Goal: Task Accomplishment & Management: Complete application form

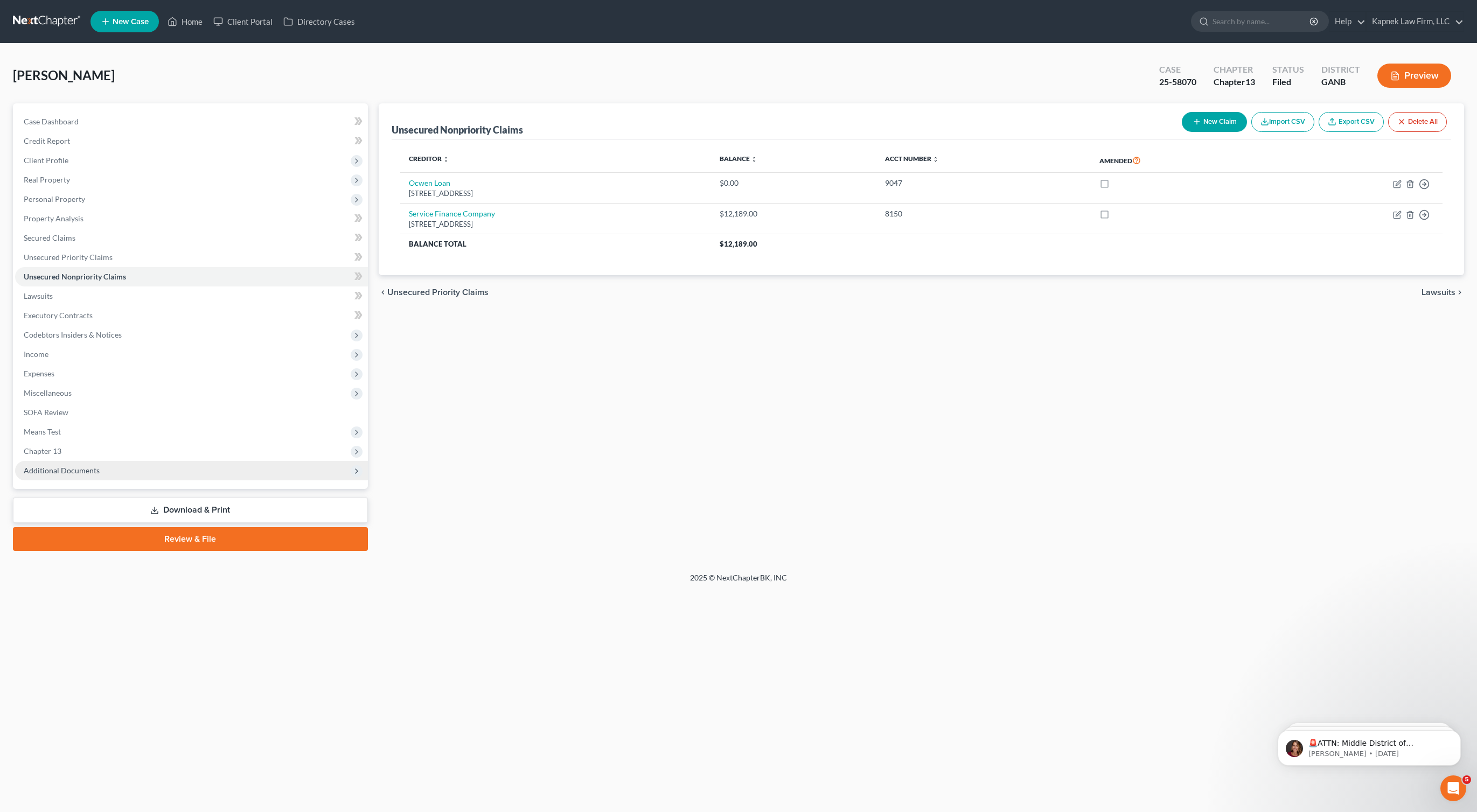
click at [129, 474] on span "Additional Documents" at bounding box center [191, 470] width 353 height 19
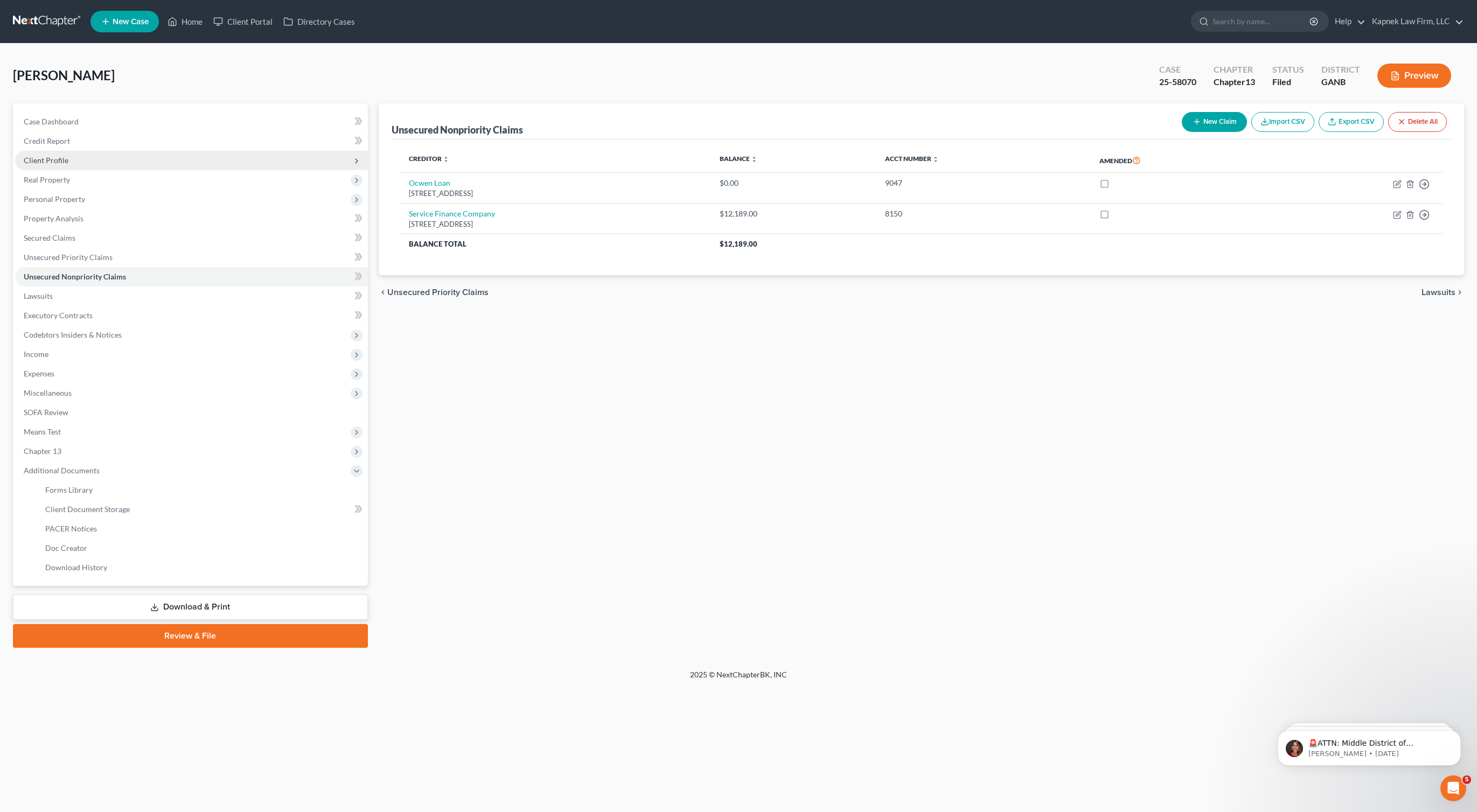
click at [82, 163] on span "Client Profile" at bounding box center [191, 160] width 353 height 19
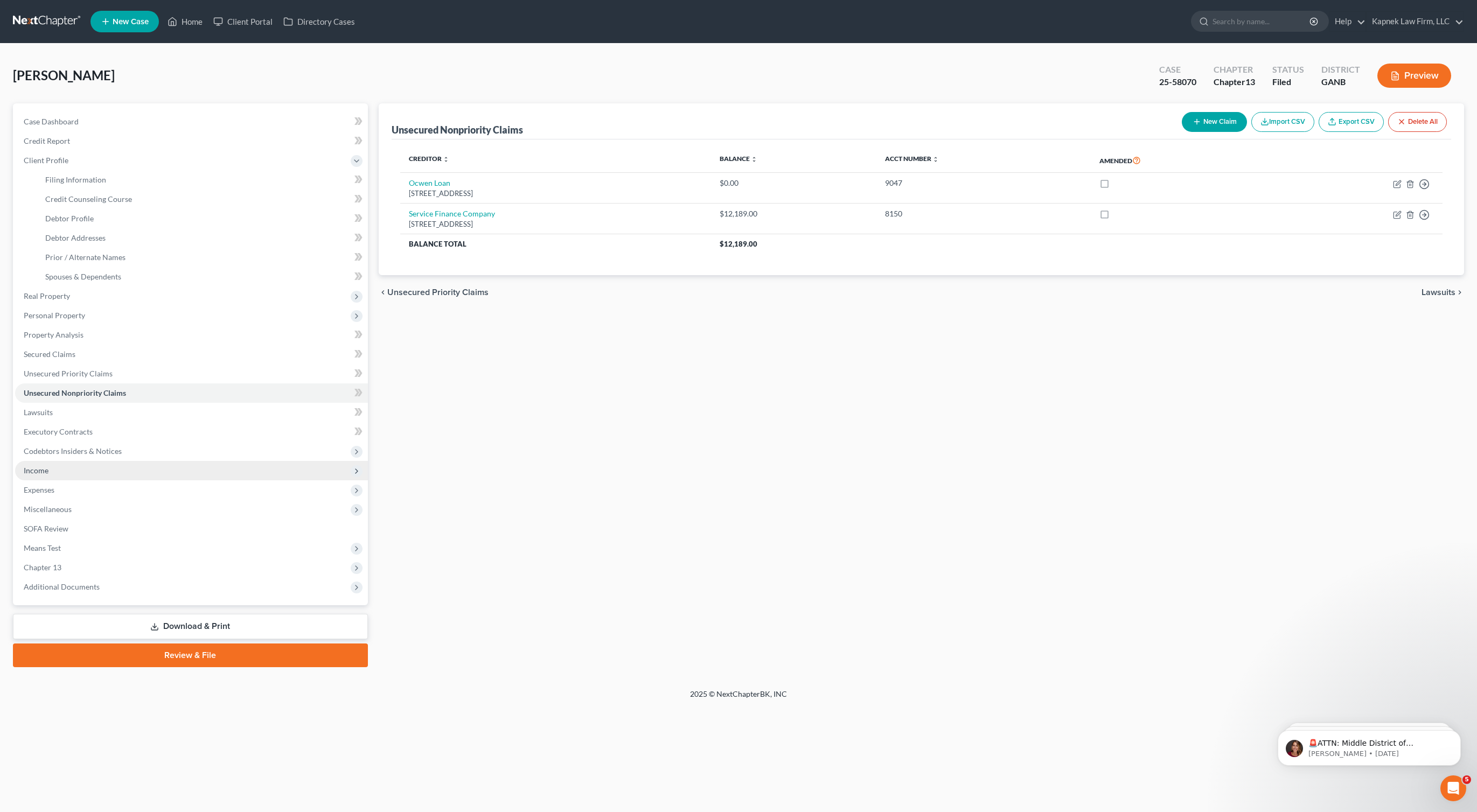
click at [119, 469] on span "Income" at bounding box center [191, 470] width 353 height 19
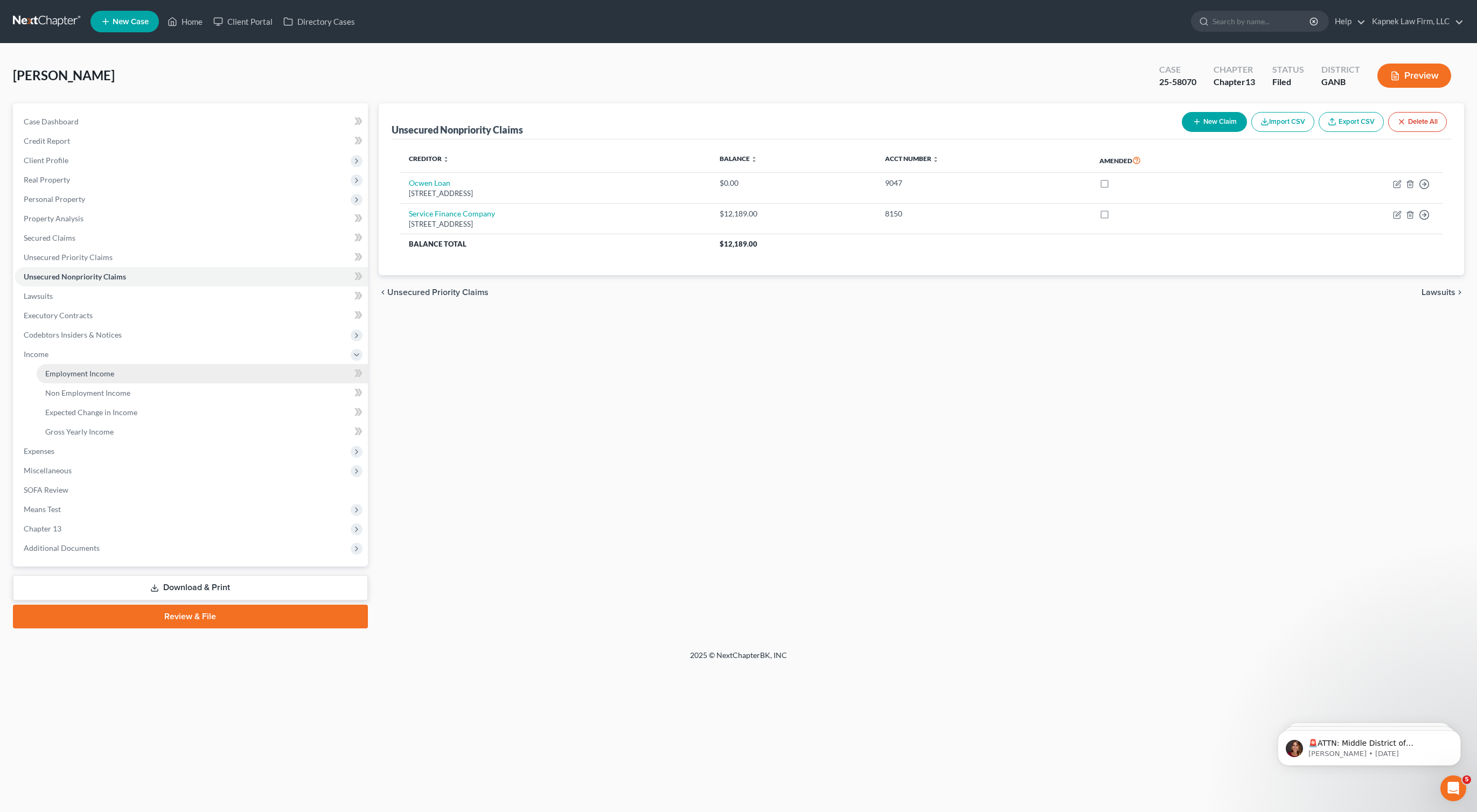
click at [116, 376] on link "Employment Income" at bounding box center [202, 374] width 331 height 19
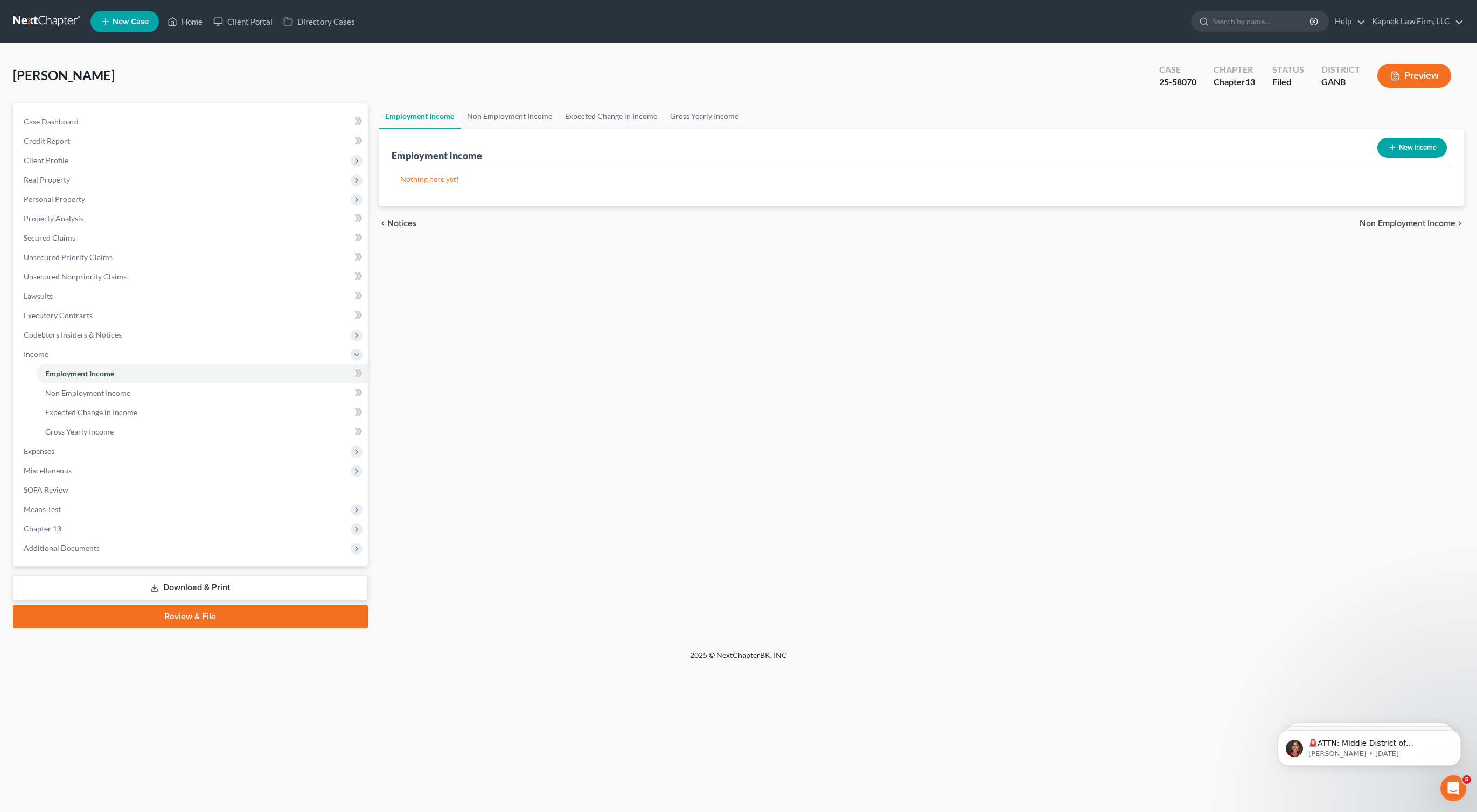
click at [62, 17] on link at bounding box center [48, 22] width 69 height 19
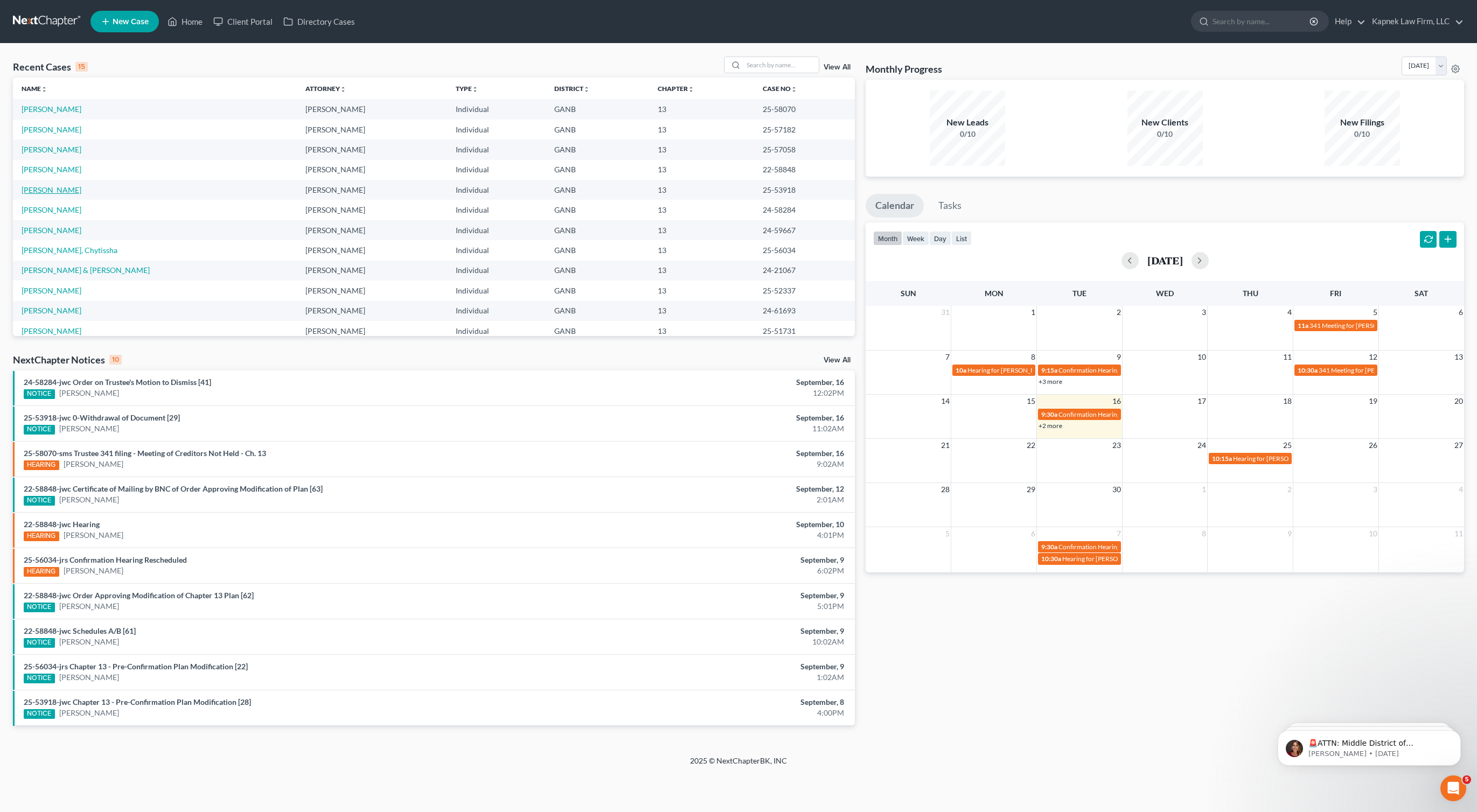
click at [78, 194] on link "[PERSON_NAME]" at bounding box center [52, 190] width 60 height 9
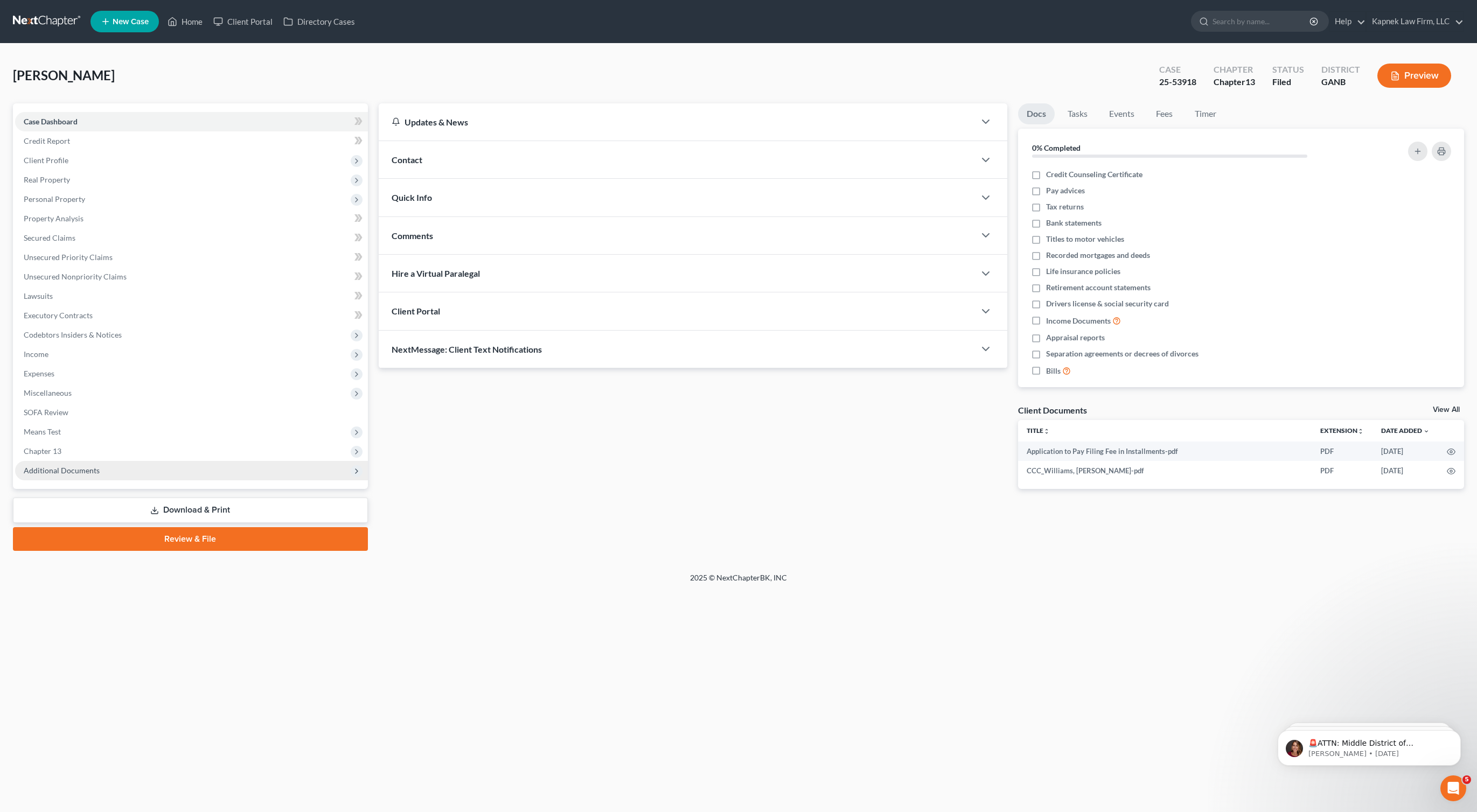
click at [123, 473] on span "Additional Documents" at bounding box center [191, 470] width 353 height 19
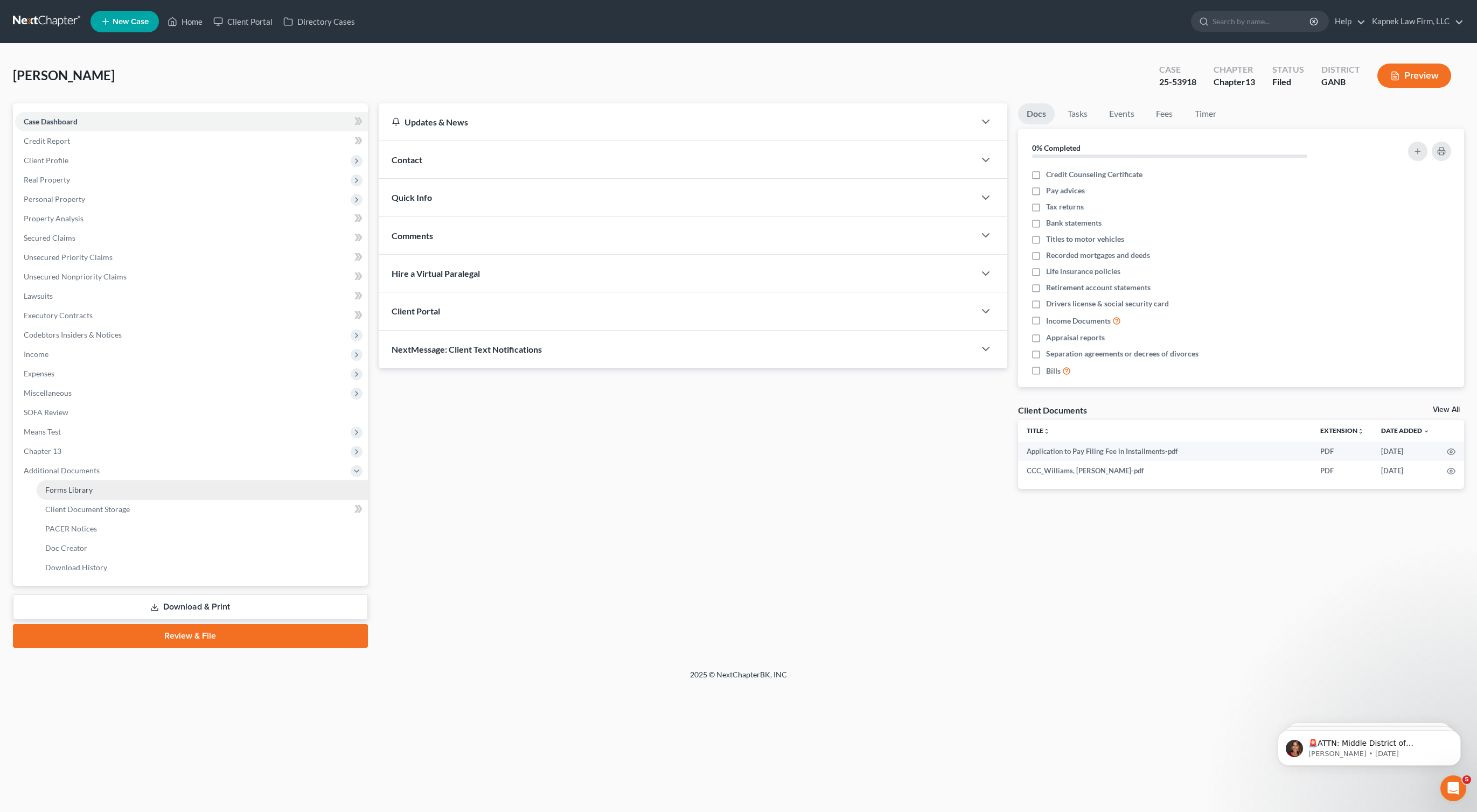
click at [137, 495] on link "Forms Library" at bounding box center [202, 490] width 331 height 19
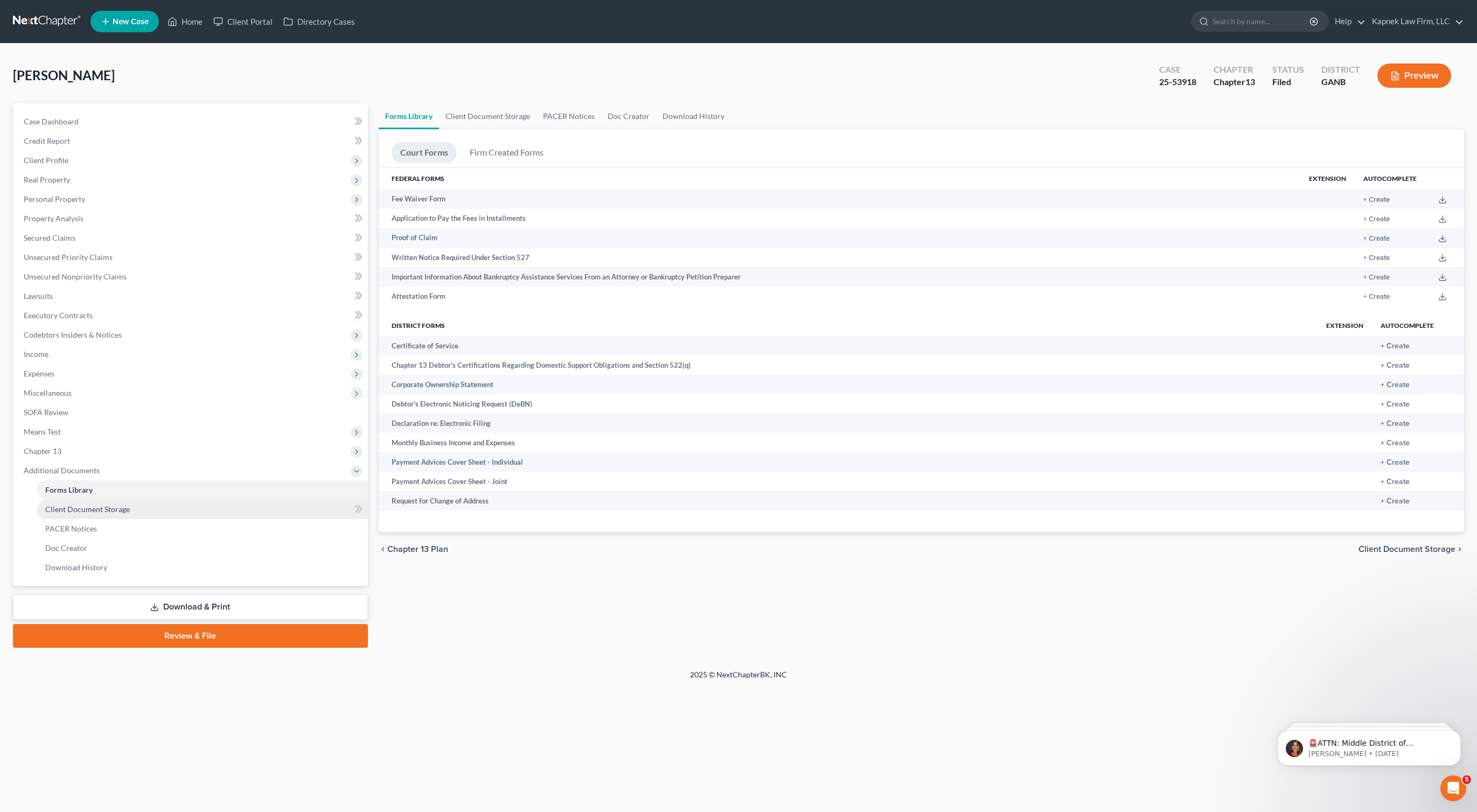
click at [137, 516] on link "Client Document Storage" at bounding box center [202, 509] width 331 height 19
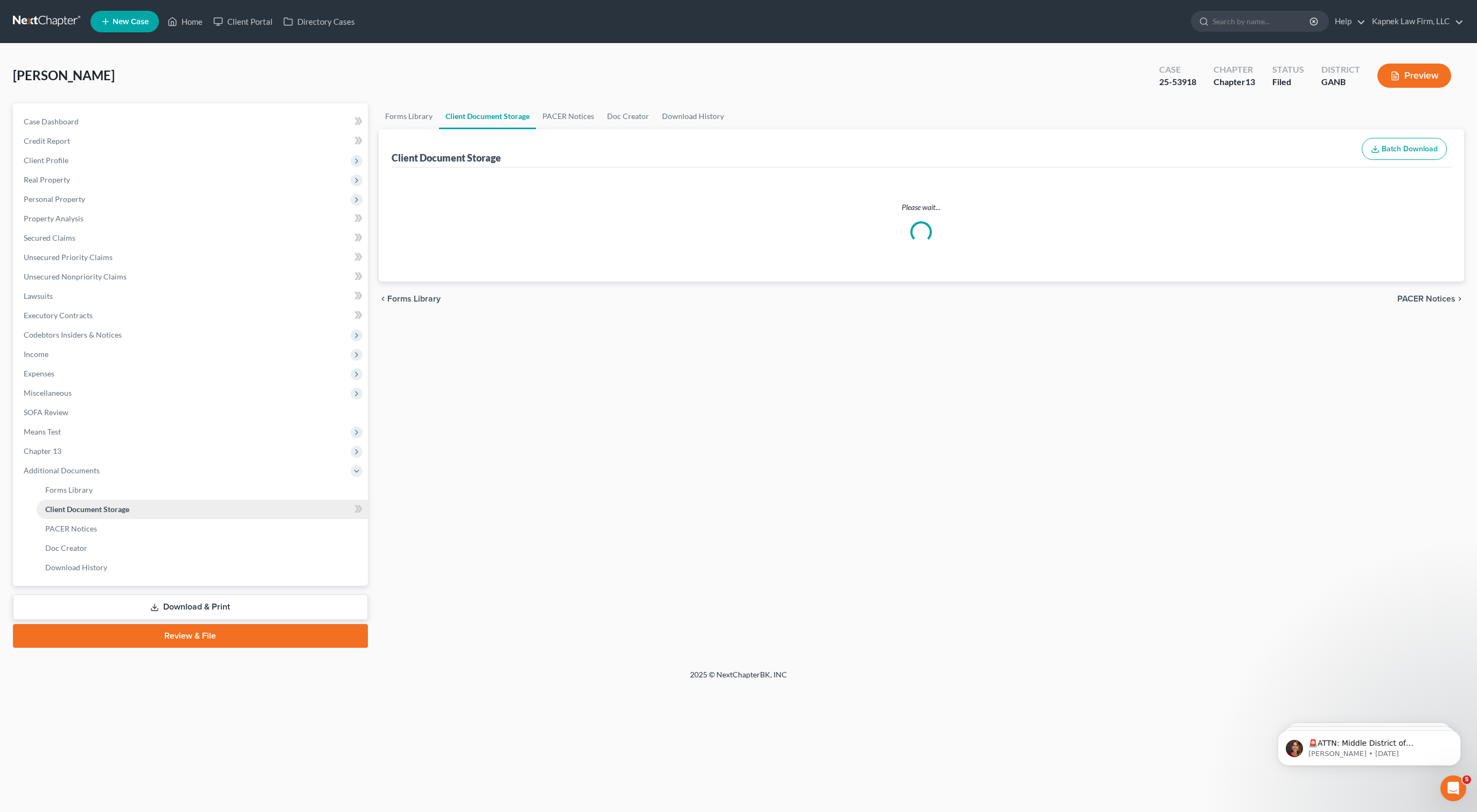
select select "5"
select select "1"
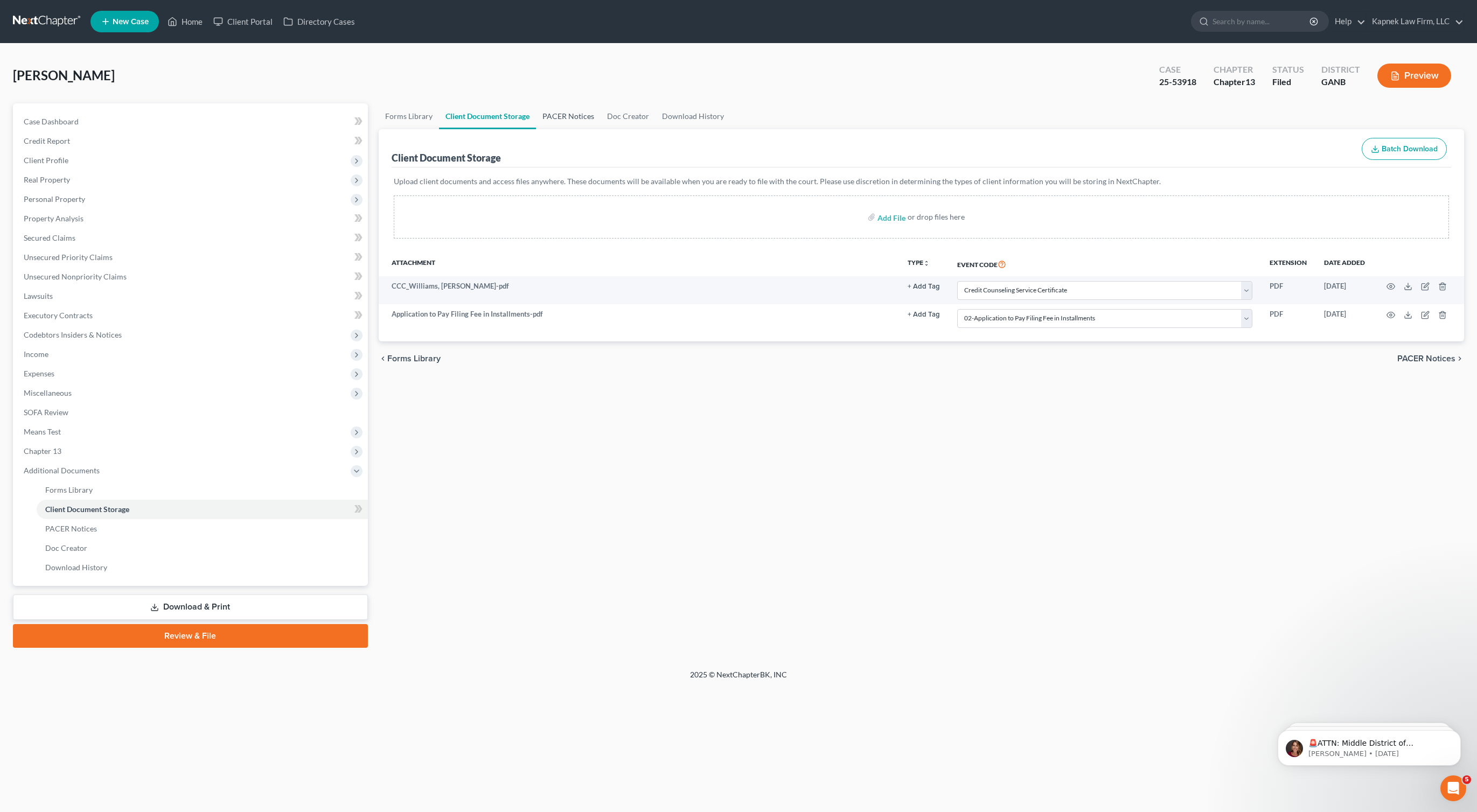
click at [567, 112] on link "PACER Notices" at bounding box center [568, 116] width 65 height 26
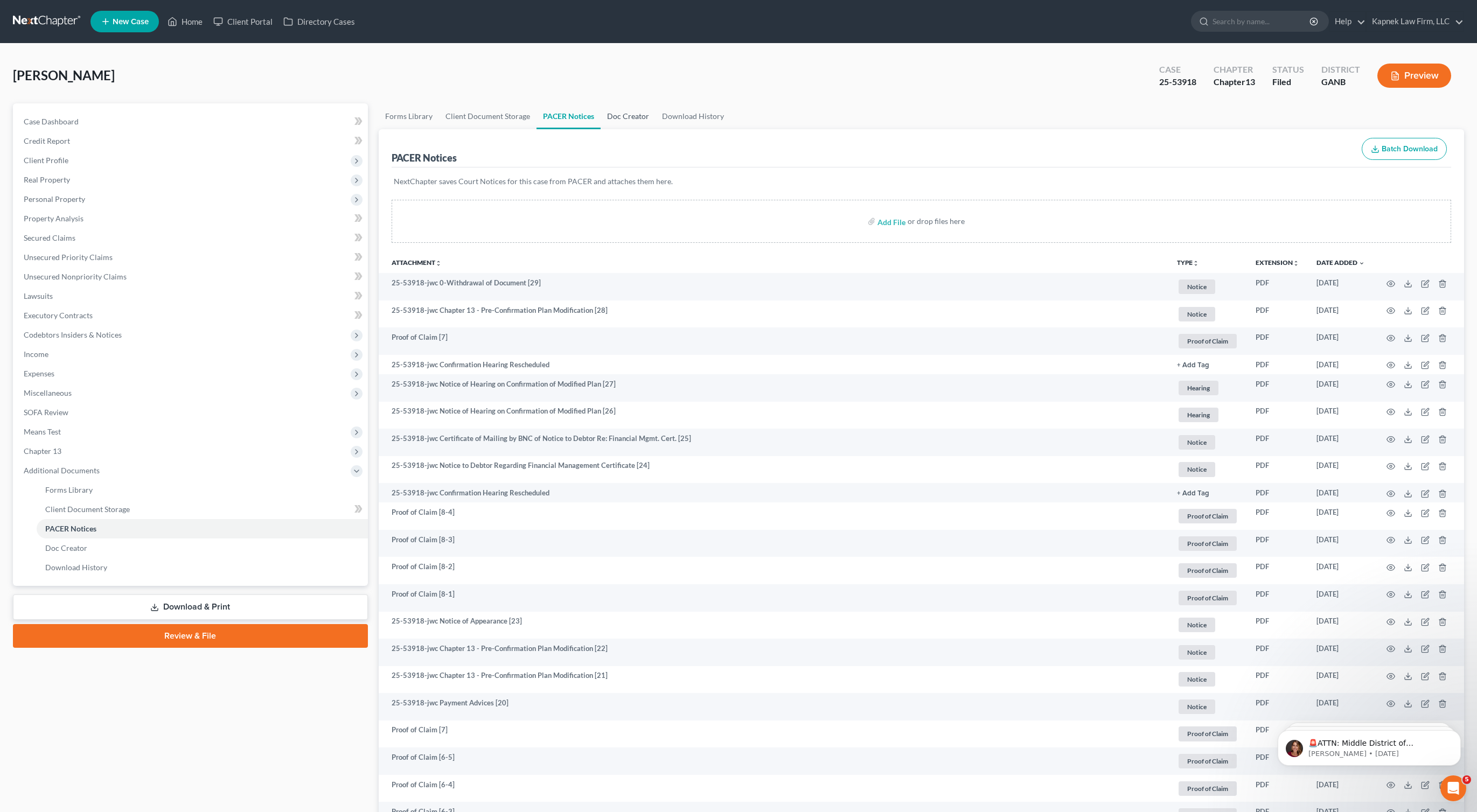
click at [620, 120] on link "Doc Creator" at bounding box center [628, 116] width 55 height 26
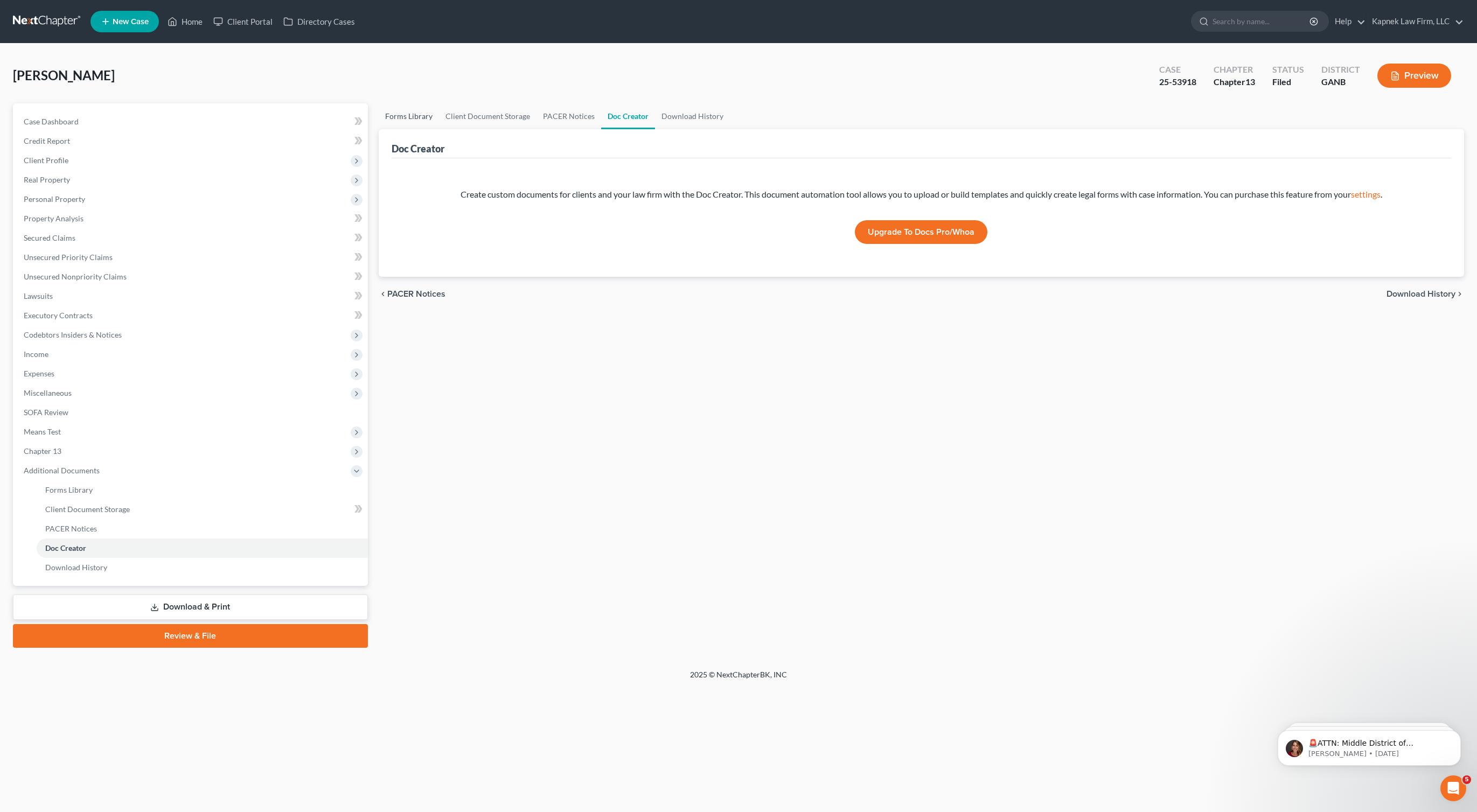
click at [411, 116] on link "Forms Library" at bounding box center [408, 116] width 60 height 26
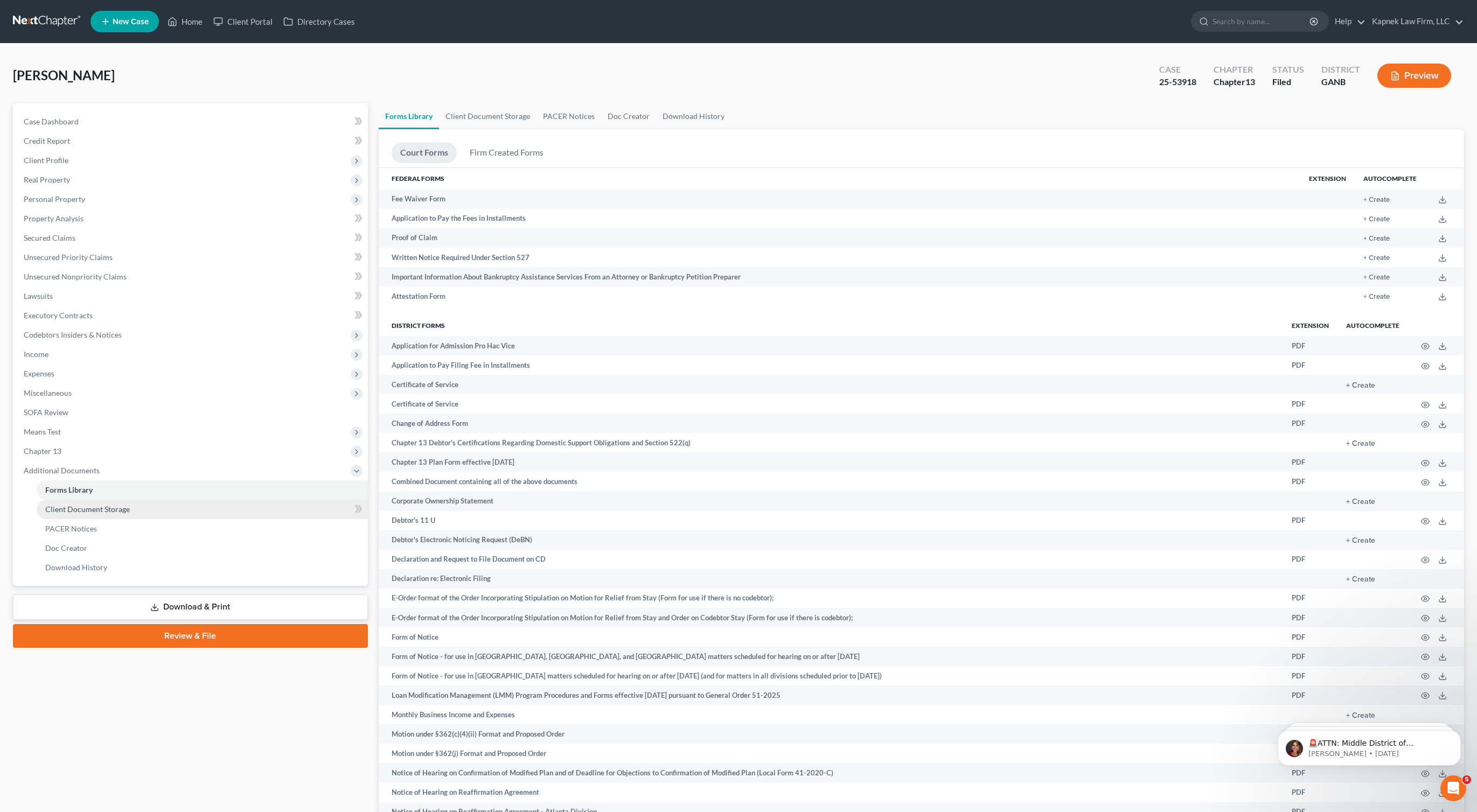
click at [124, 509] on span "Client Document Storage" at bounding box center [87, 509] width 84 height 9
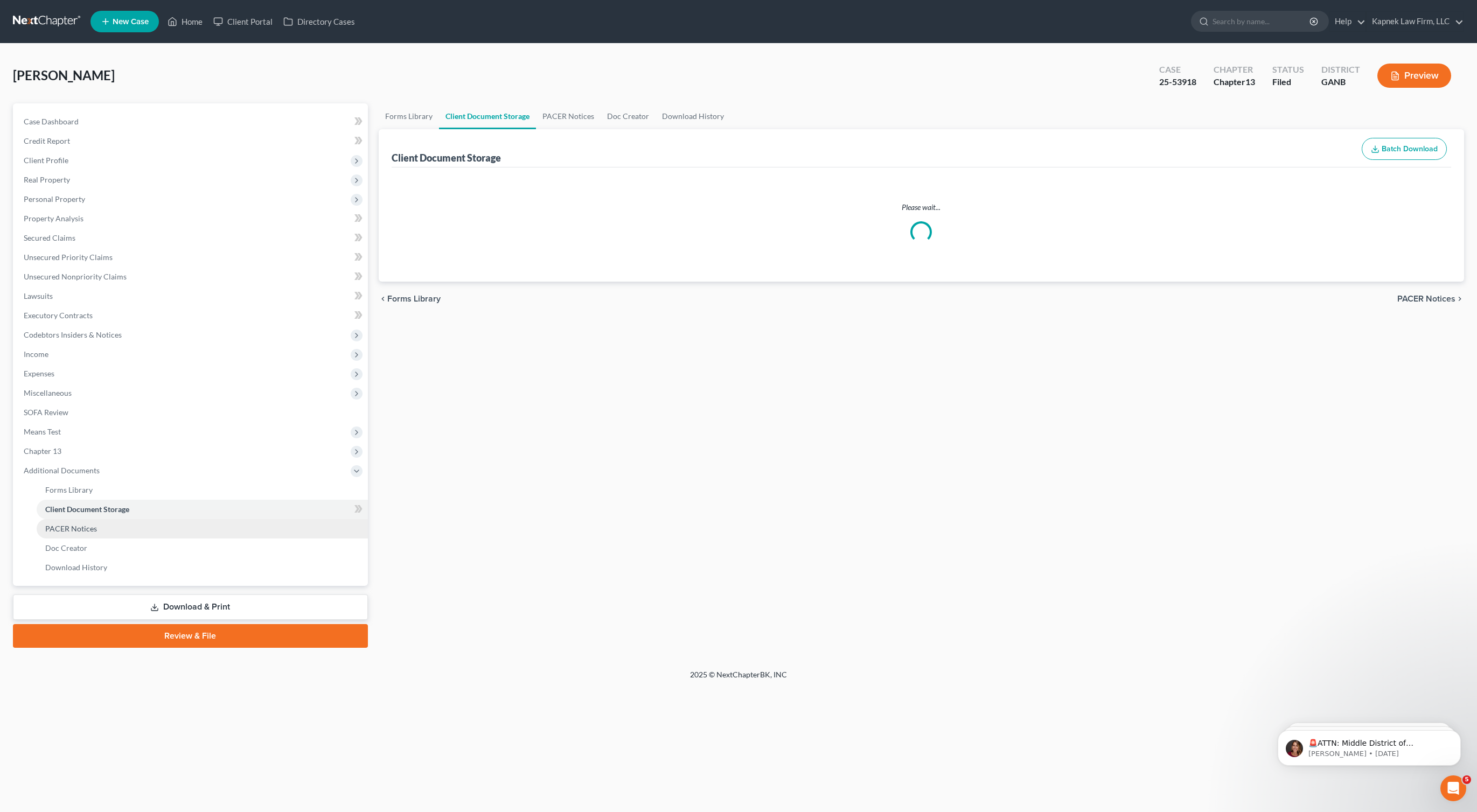
select select "5"
select select "1"
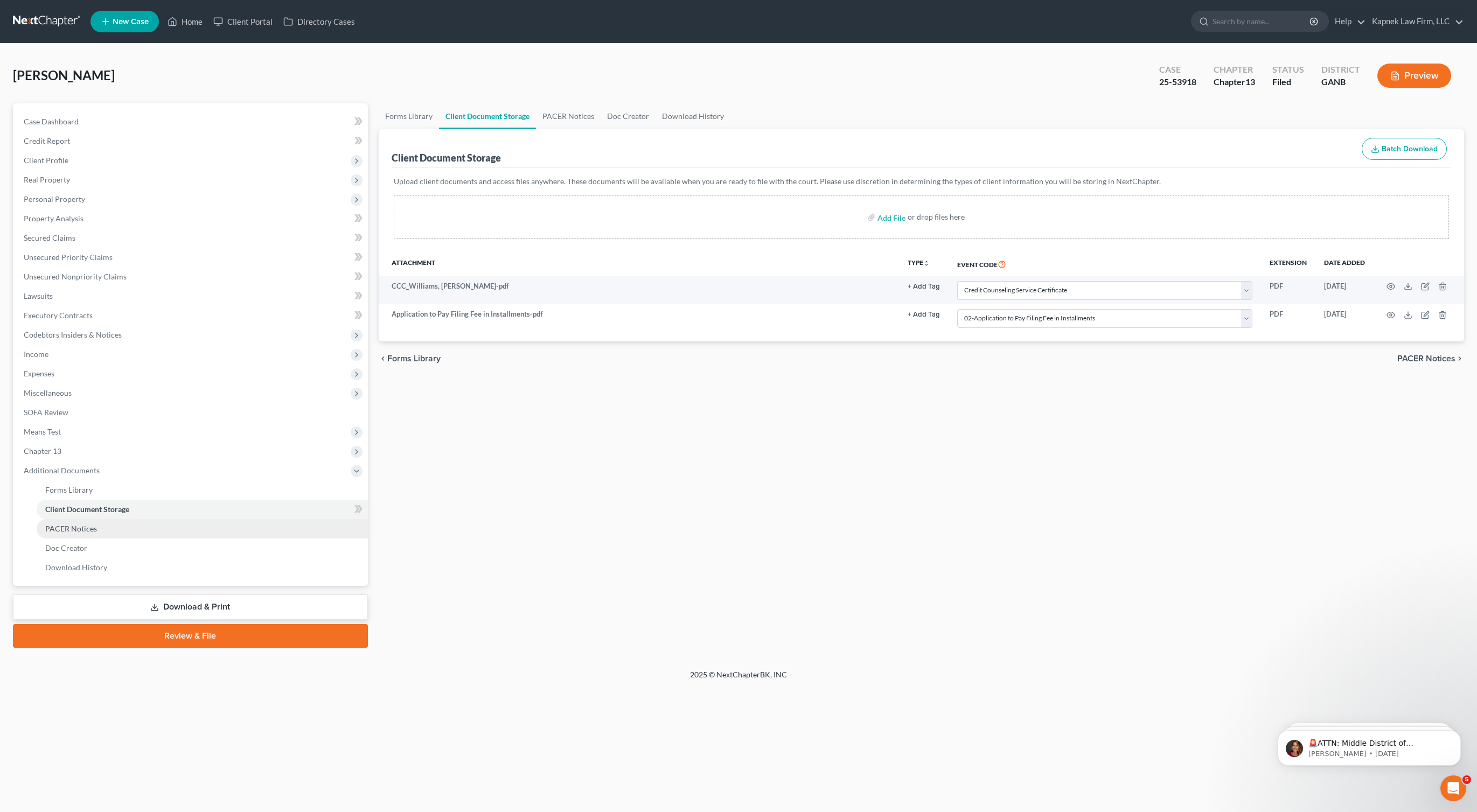
click at [101, 532] on link "PACER Notices" at bounding box center [202, 529] width 331 height 19
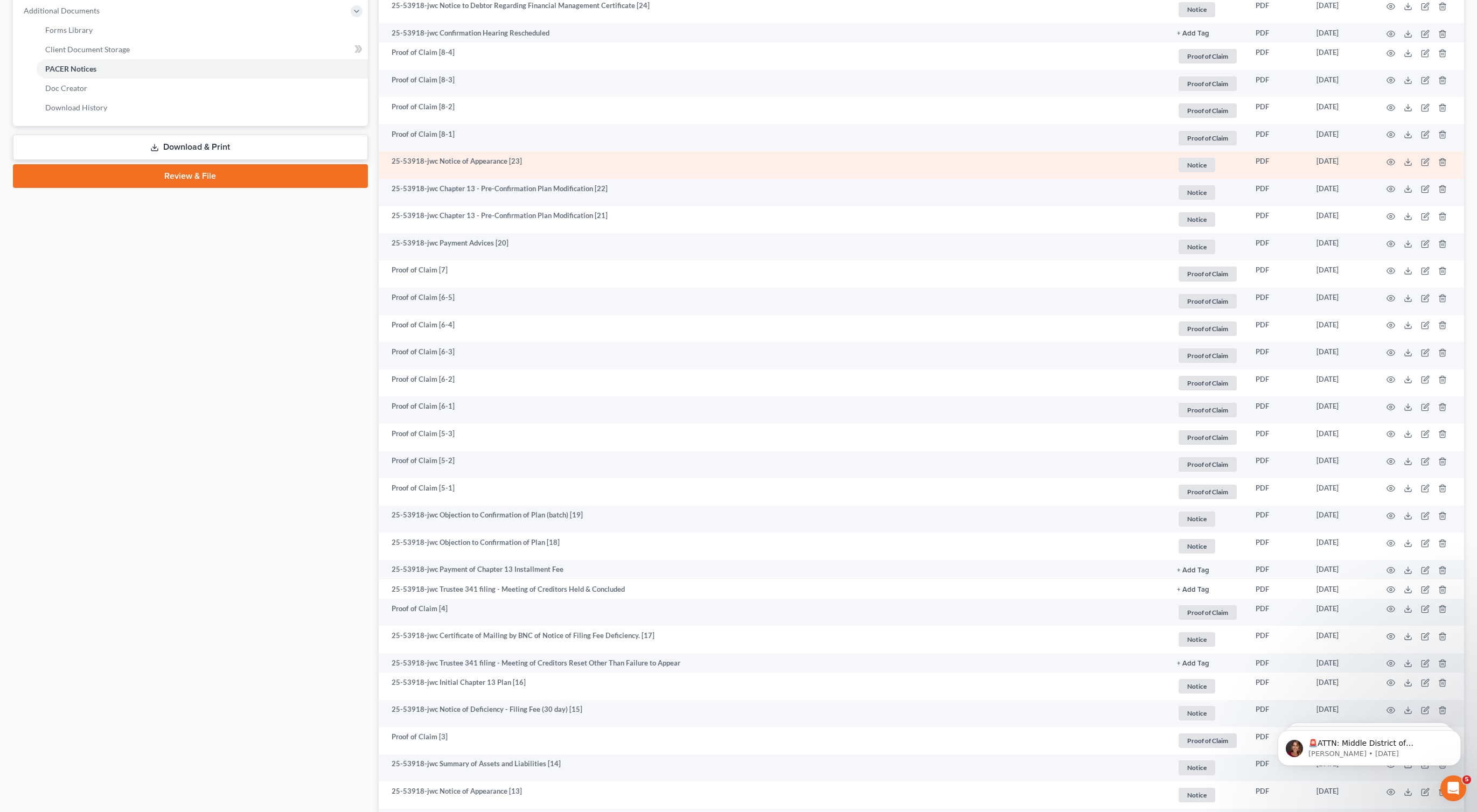
scroll to position [509, 0]
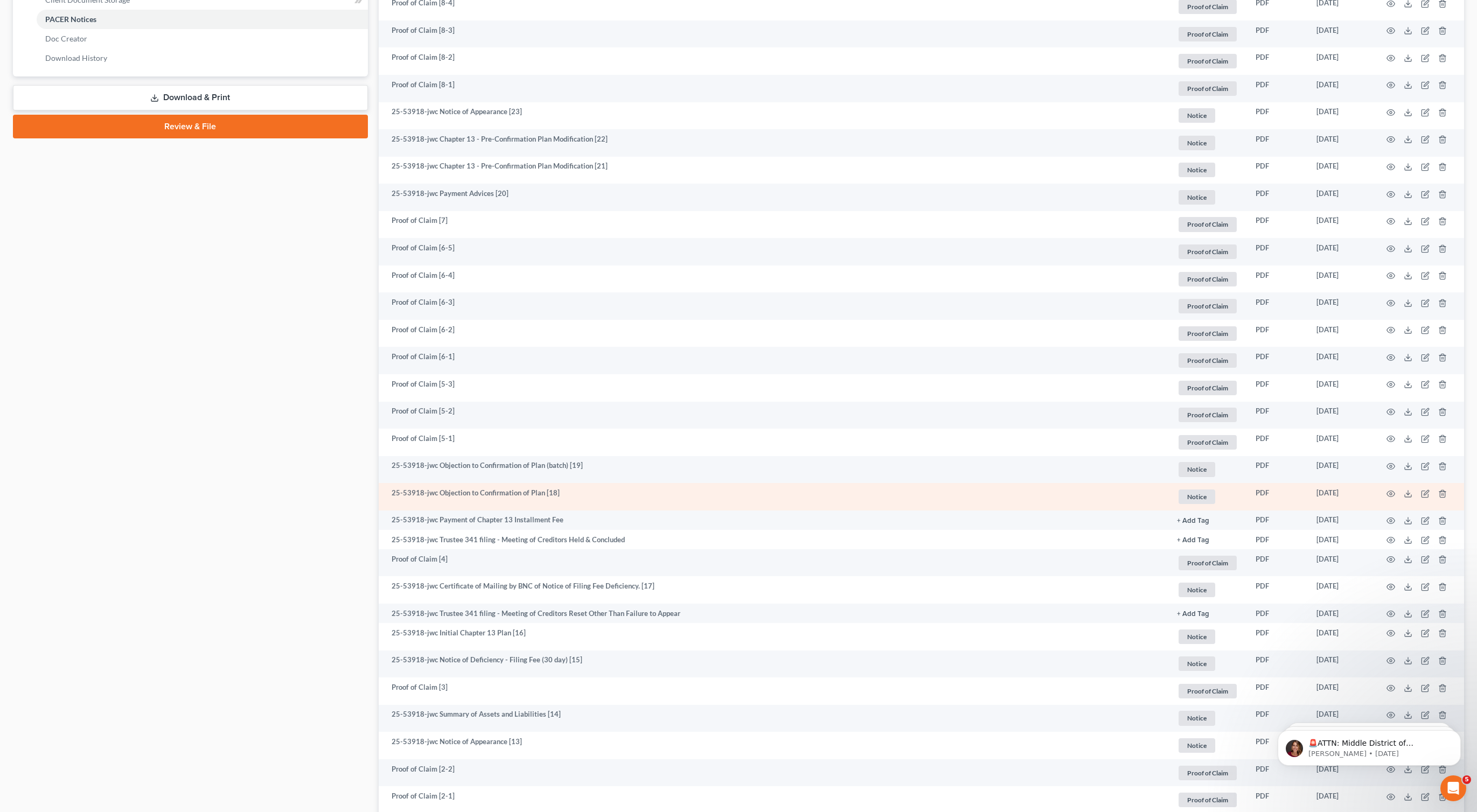
click at [775, 496] on td "25-53918-jwc Objection to Confirmation of Plan [18]" at bounding box center [773, 497] width 790 height 28
click at [1389, 496] on icon "button" at bounding box center [1391, 493] width 8 height 6
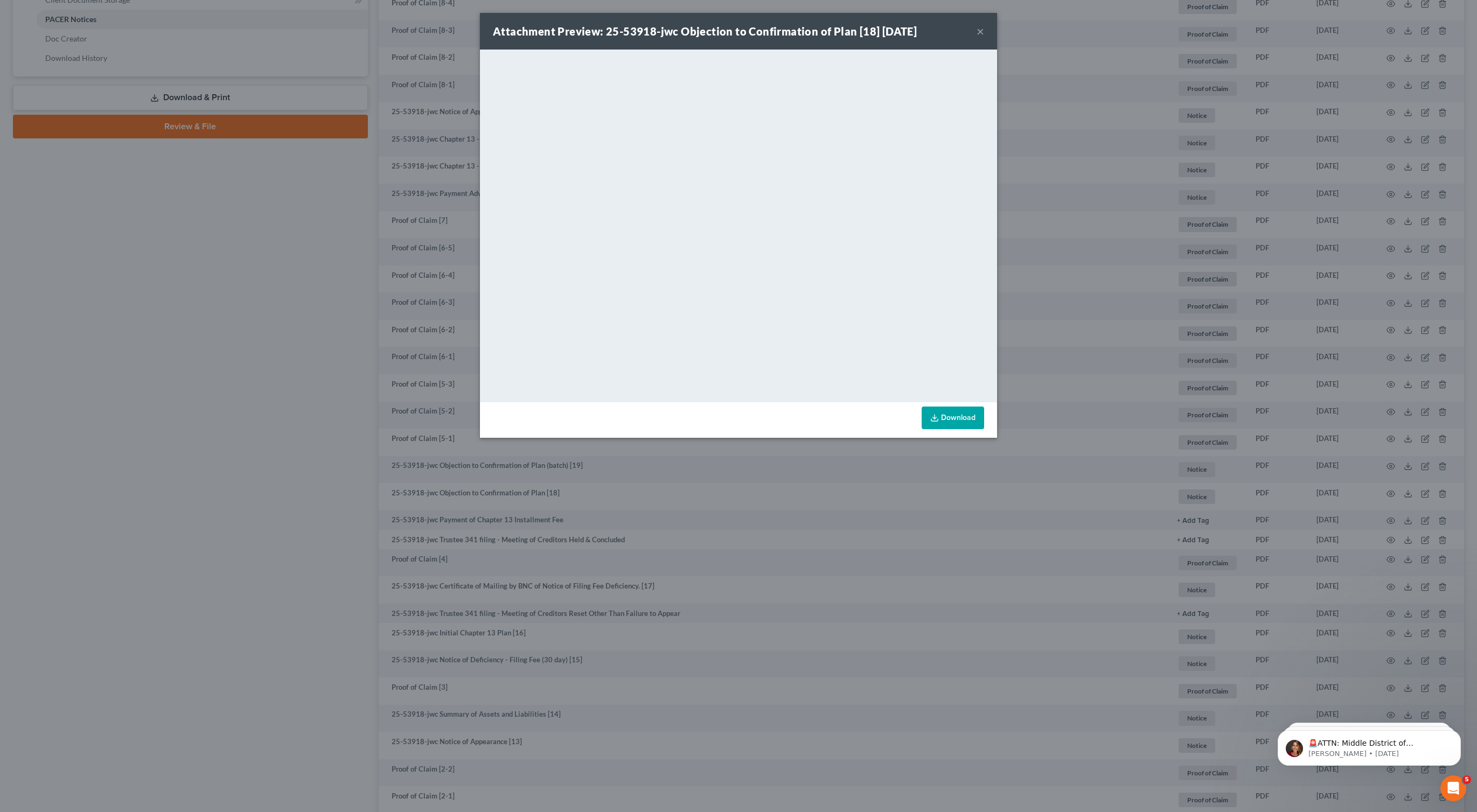
click at [950, 409] on link "Download" at bounding box center [952, 417] width 62 height 22
click at [761, 508] on div "Attachment Preview: 25-53918-jwc Objection to Confirmation of Plan [18] [DATE] …" at bounding box center [739, 406] width 1477 height 812
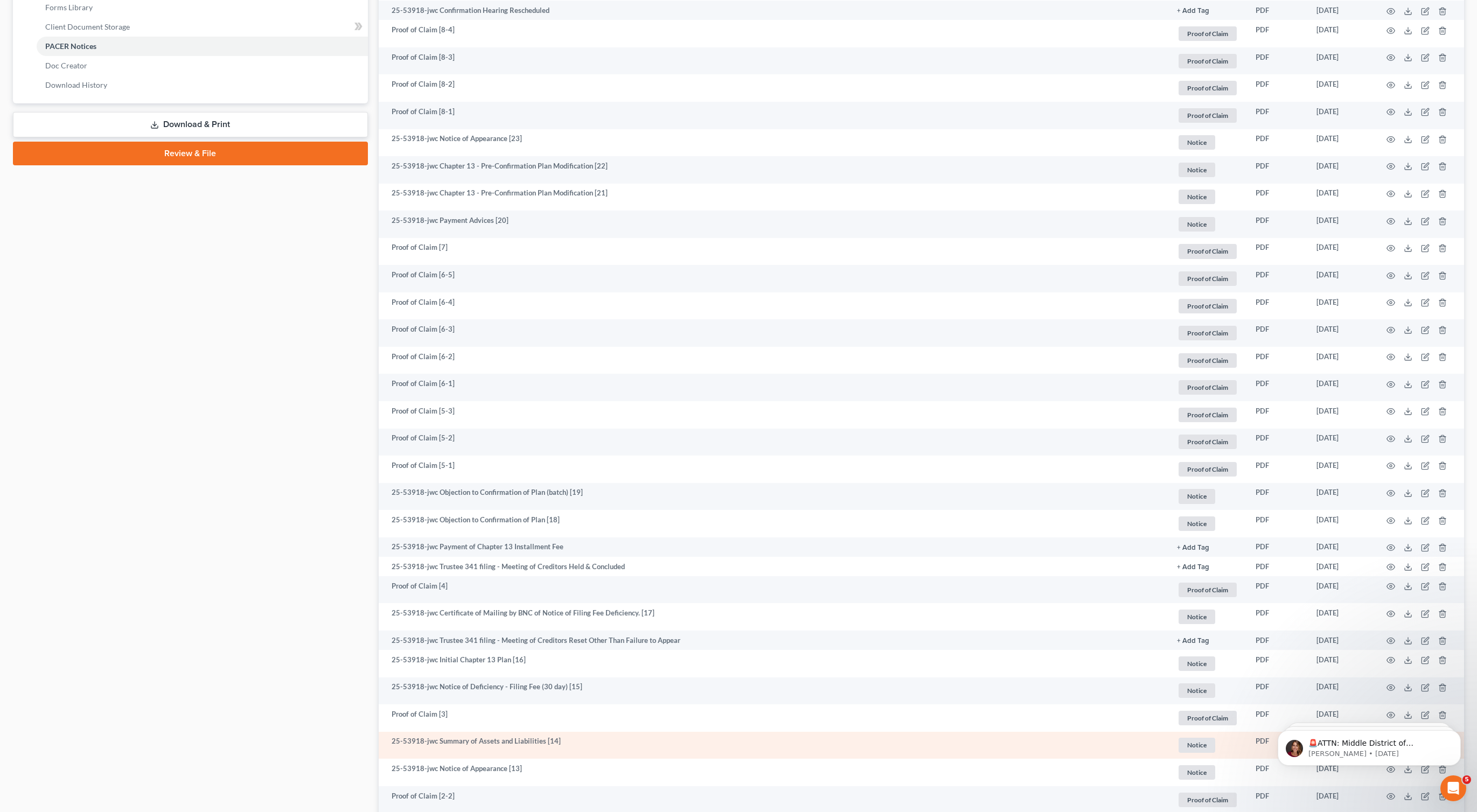
scroll to position [481, 0]
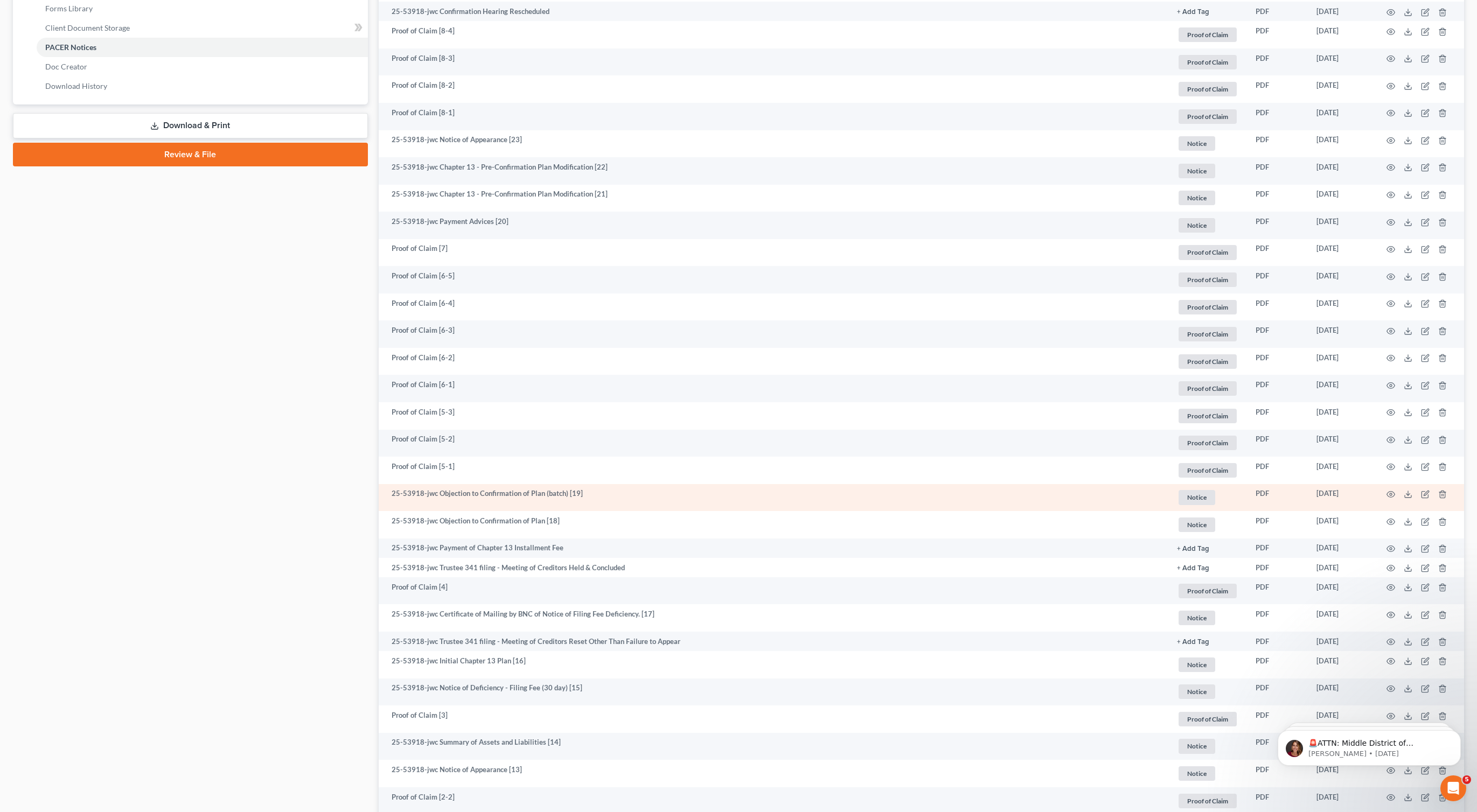
click at [1385, 496] on td at bounding box center [1419, 498] width 91 height 28
click at [1389, 496] on icon "button" at bounding box center [1391, 495] width 8 height 6
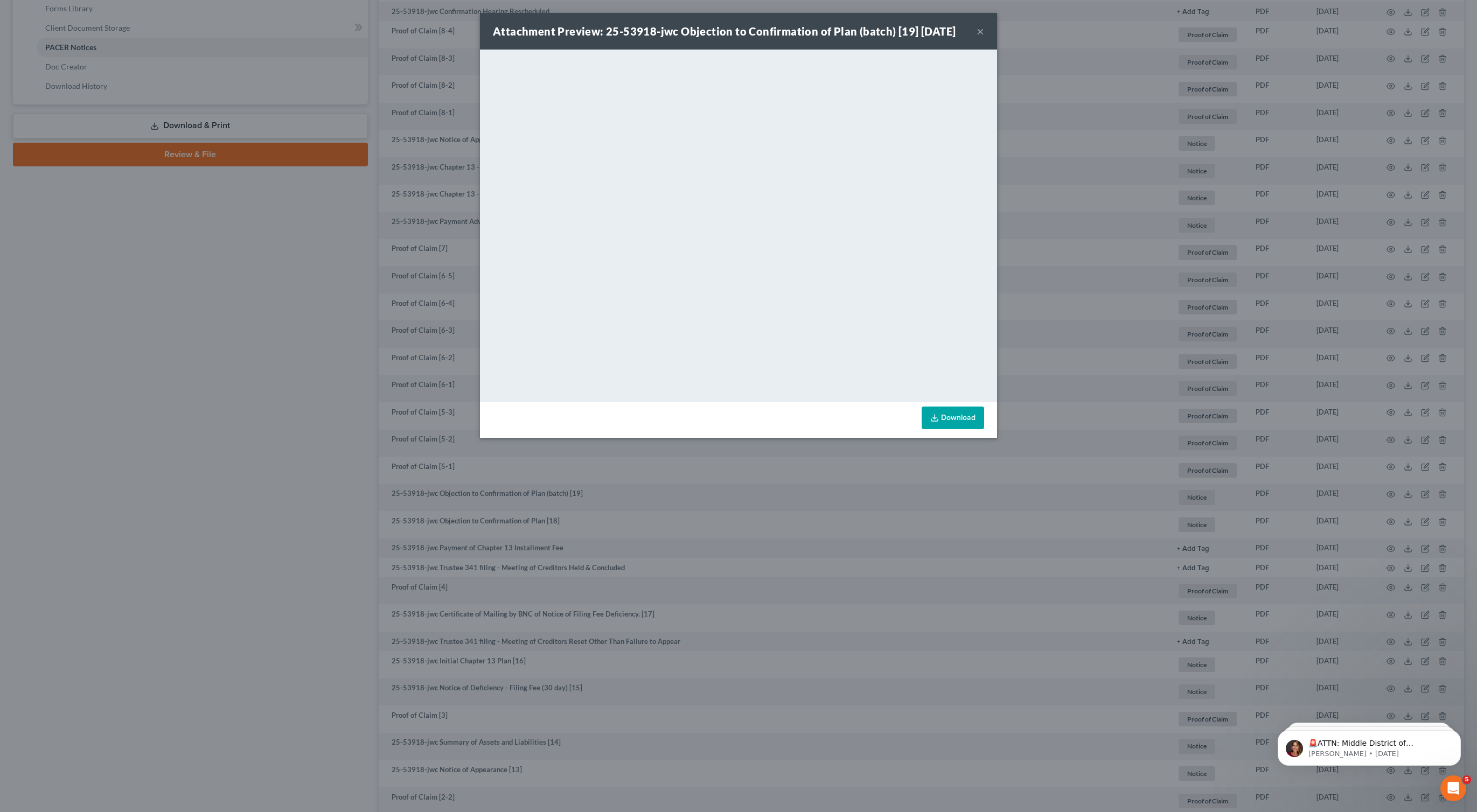
click at [957, 413] on link "Download" at bounding box center [952, 417] width 62 height 22
click at [955, 511] on div "Attachment Preview: 25-53918-jwc Objection to Confirmation of Plan (batch) [19]…" at bounding box center [739, 406] width 1477 height 812
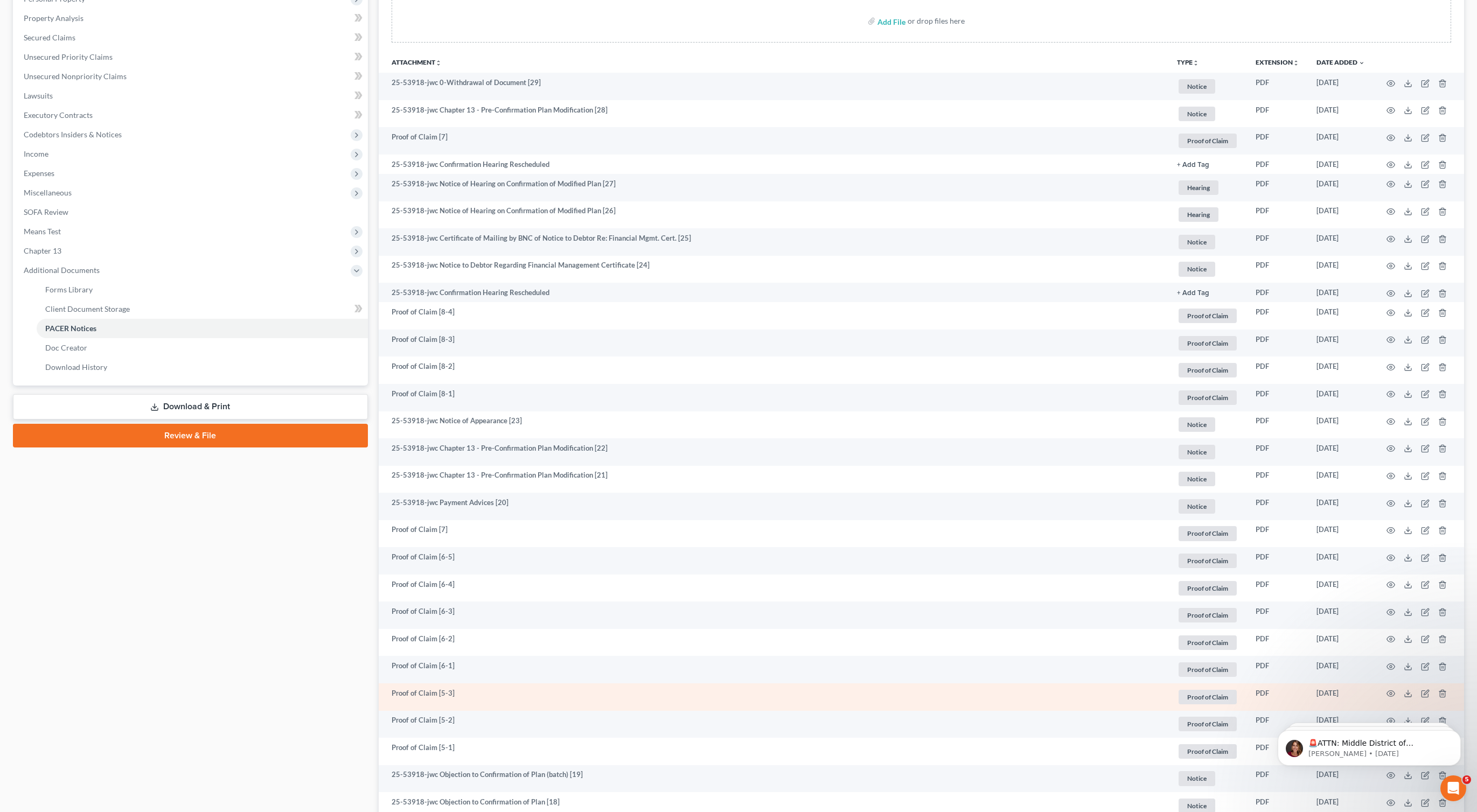
scroll to position [186, 0]
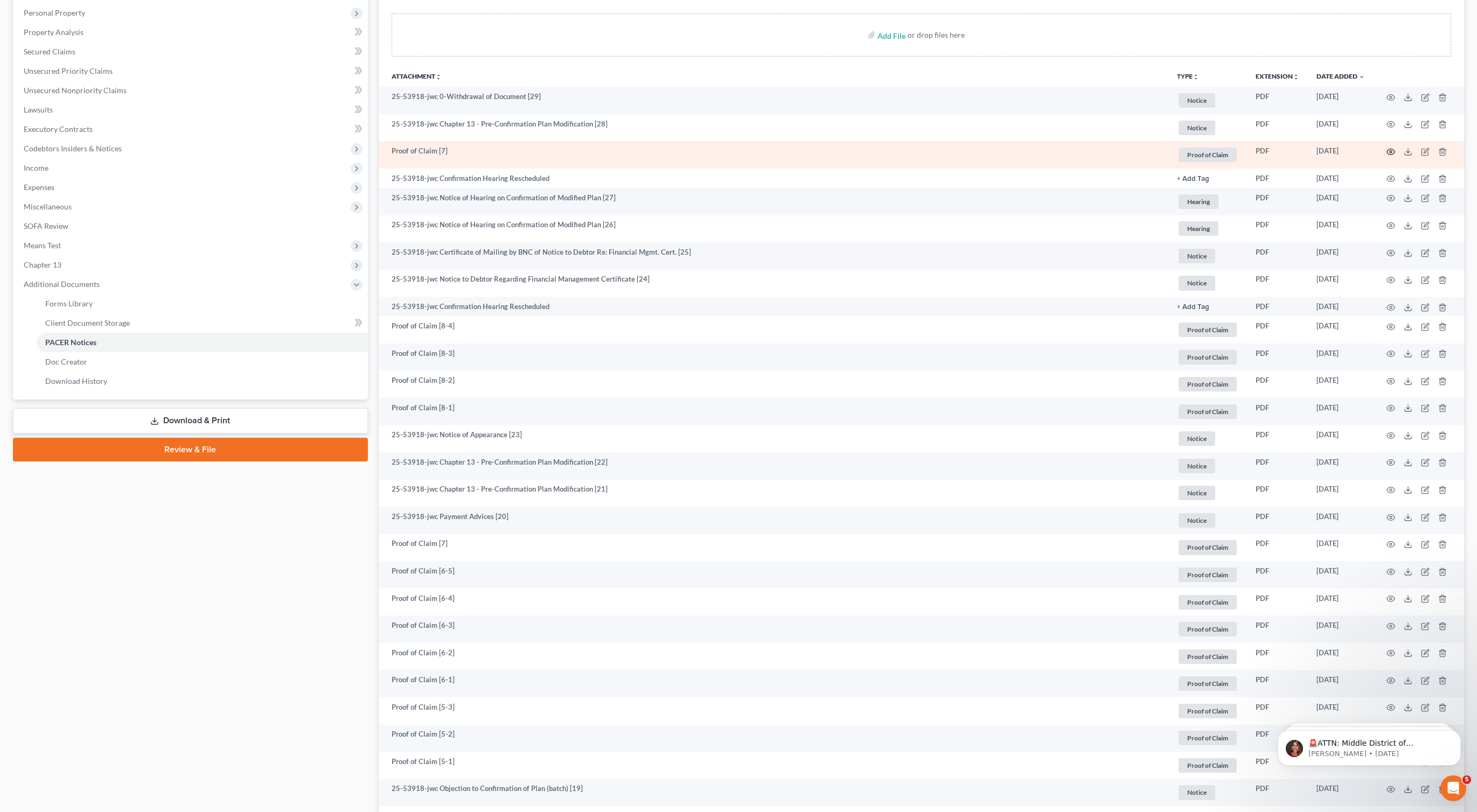
click at [1391, 150] on icon "button" at bounding box center [1390, 151] width 9 height 9
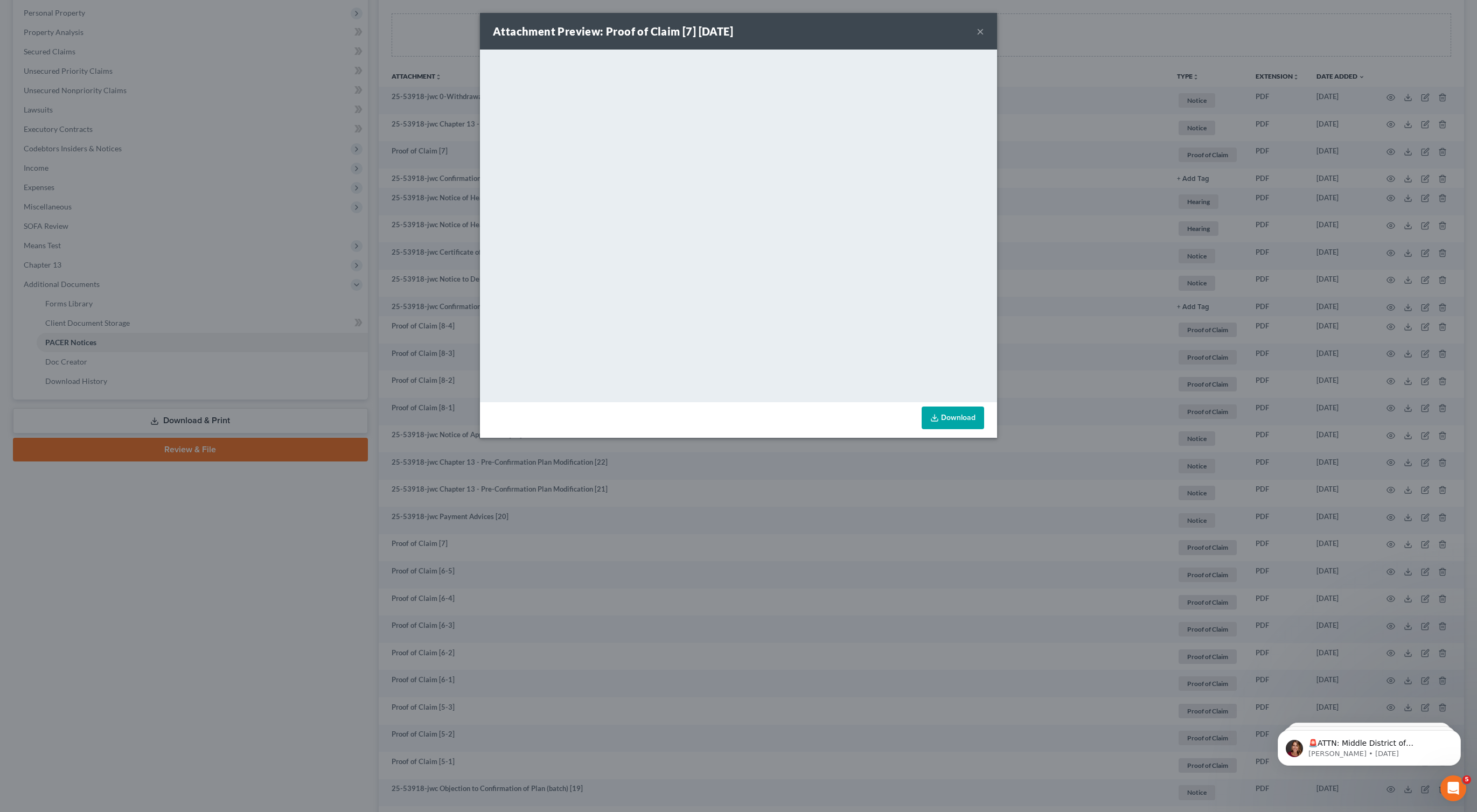
click at [980, 31] on button "×" at bounding box center [980, 31] width 7 height 13
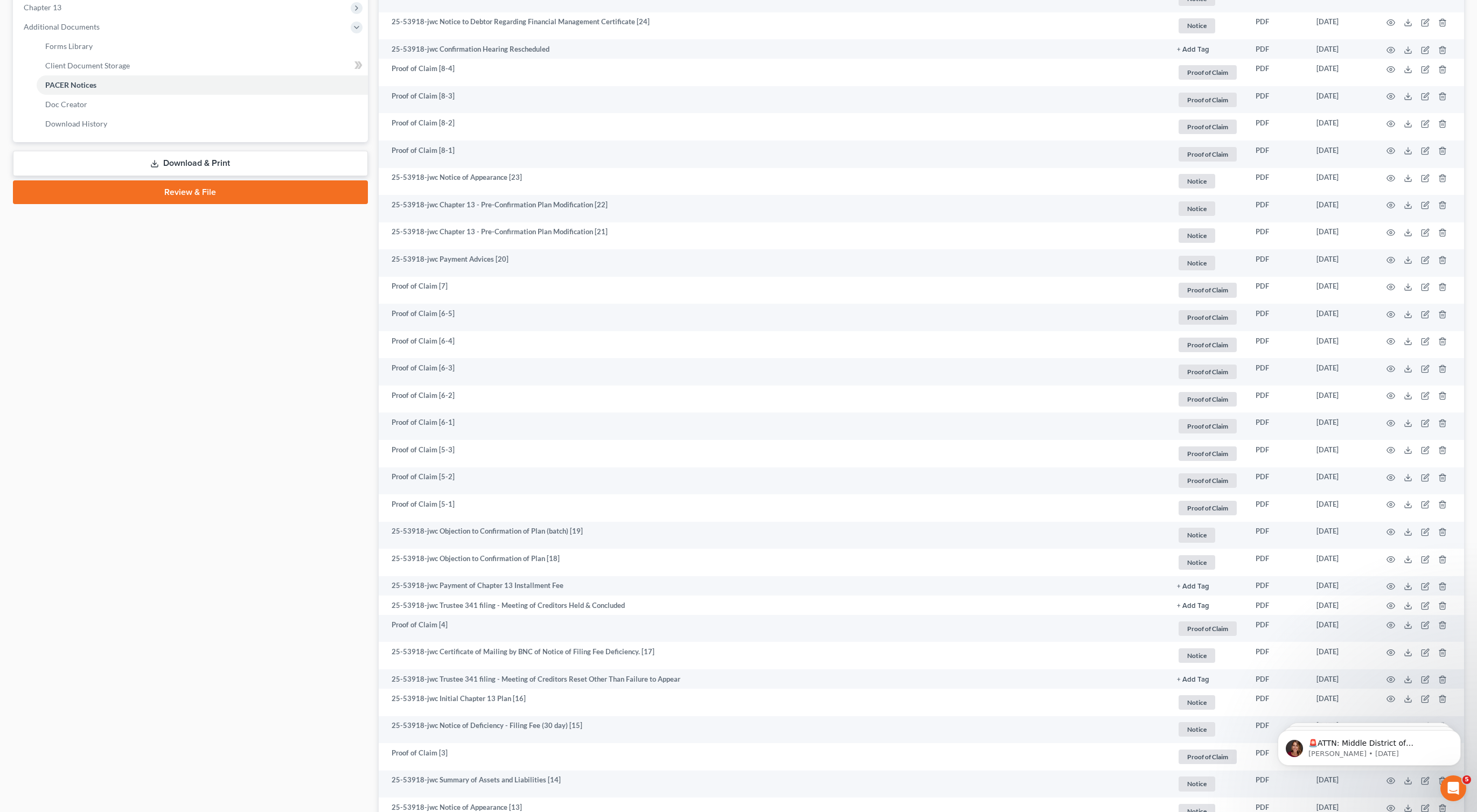
scroll to position [437, 0]
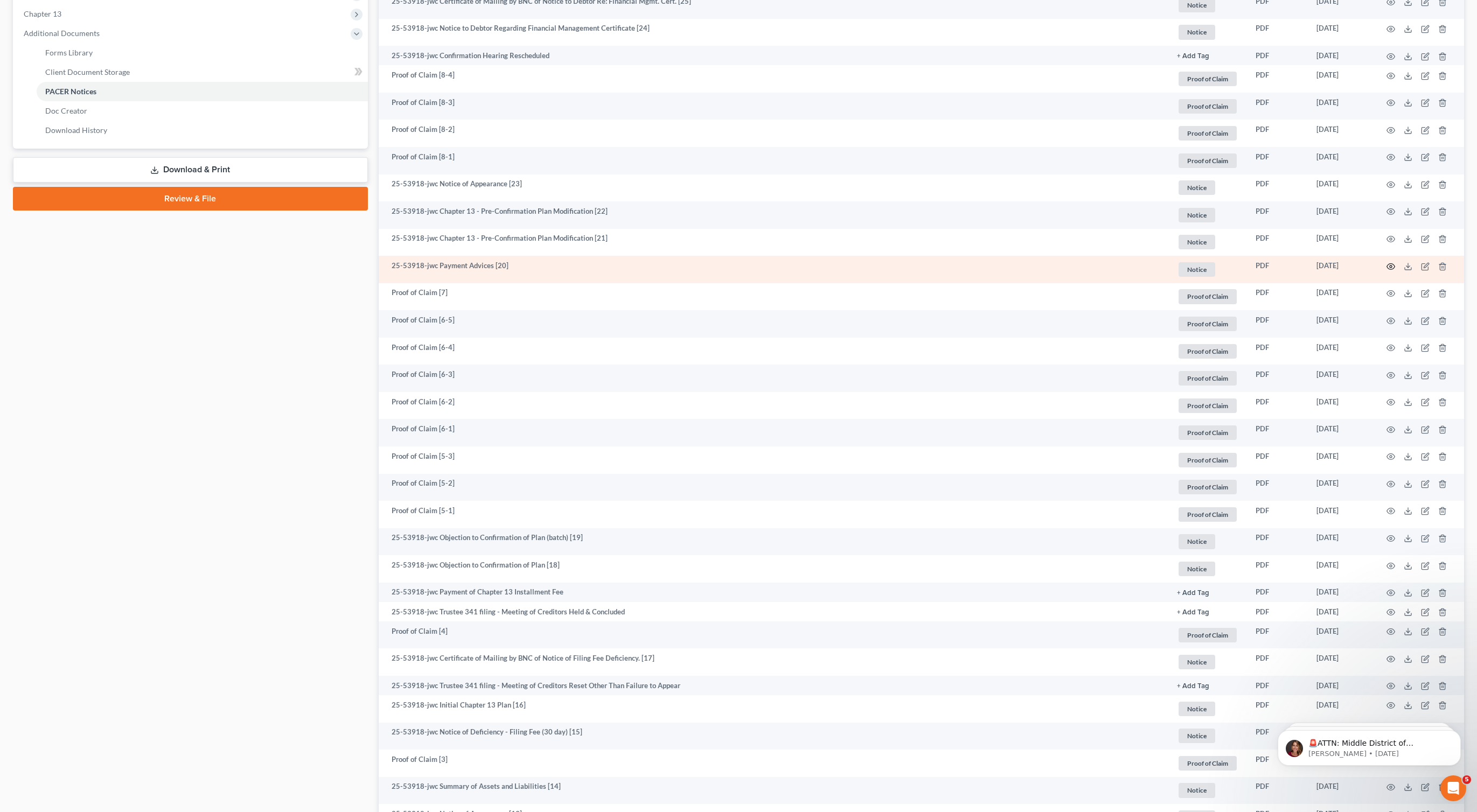
click at [1392, 266] on circle "button" at bounding box center [1391, 266] width 2 height 2
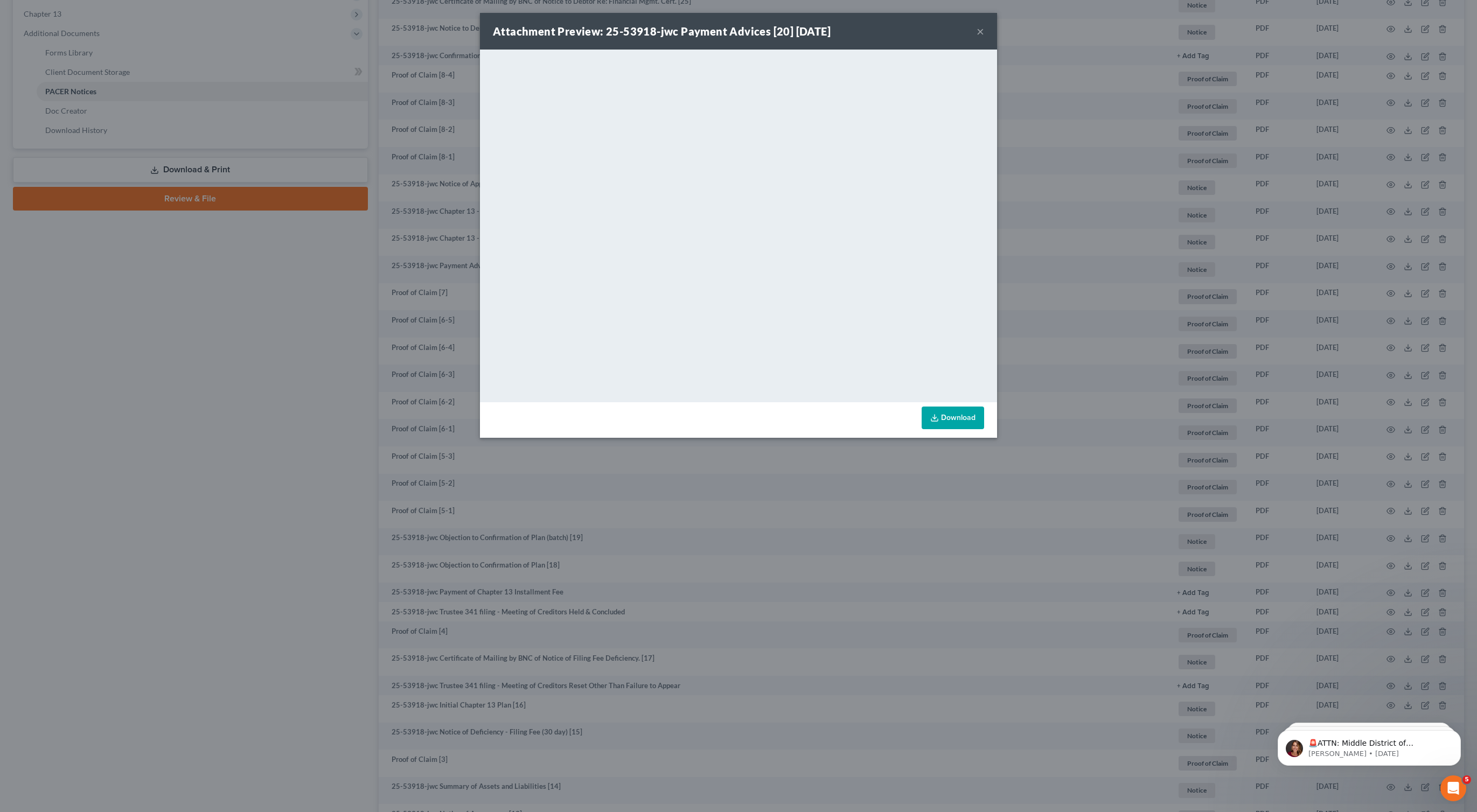
click at [979, 32] on button "×" at bounding box center [980, 31] width 7 height 13
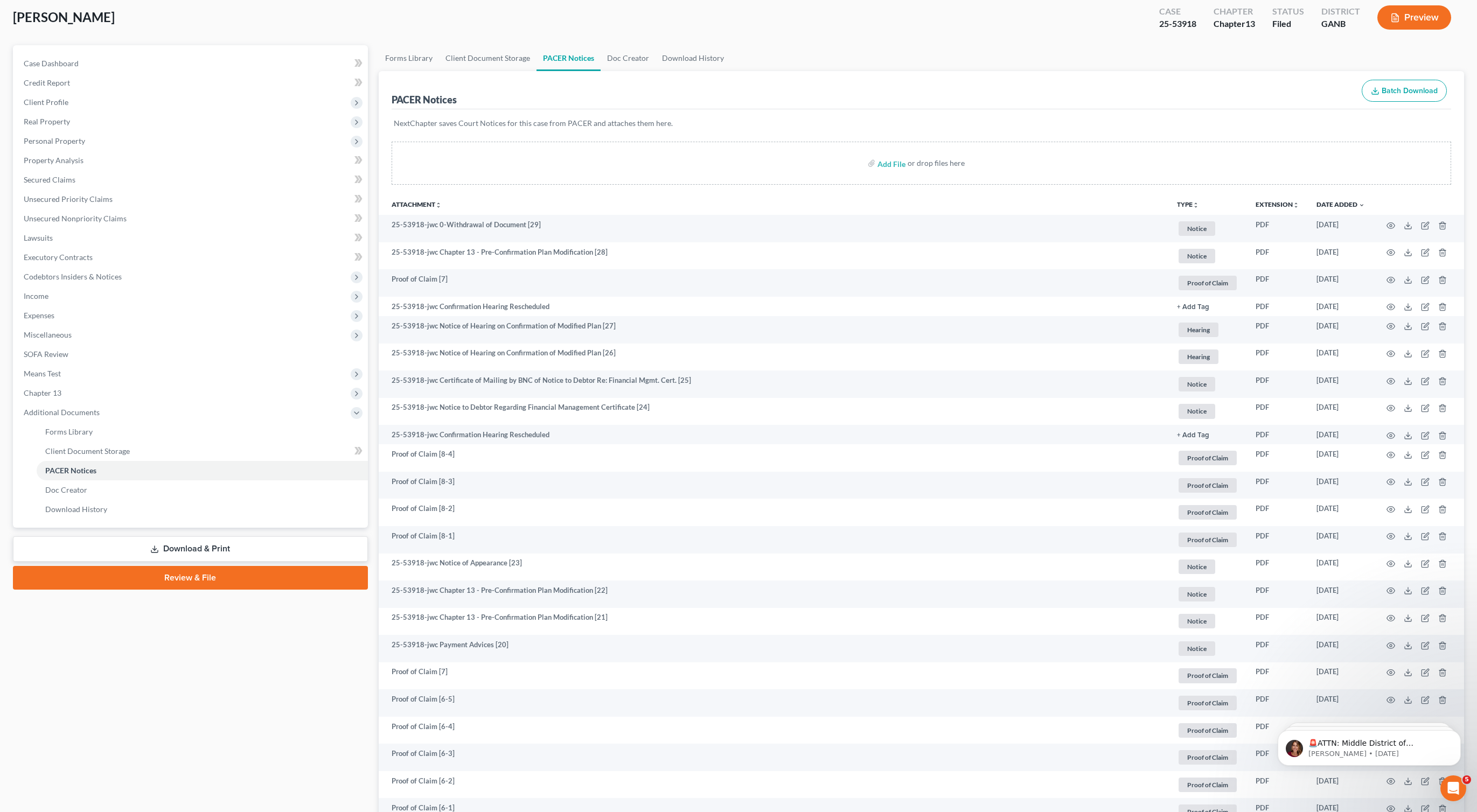
scroll to position [0, 0]
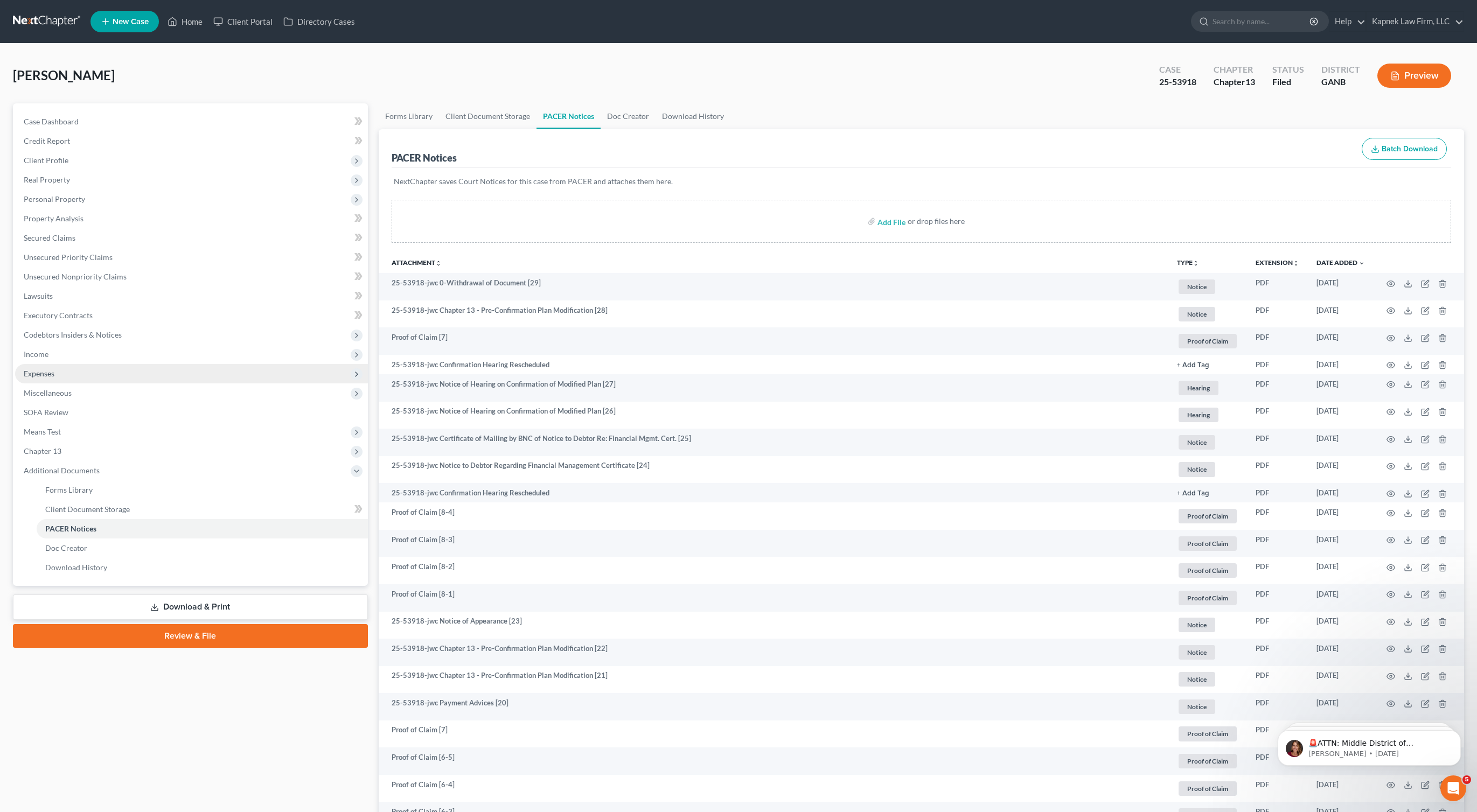
click at [83, 371] on span "Expenses" at bounding box center [191, 374] width 353 height 19
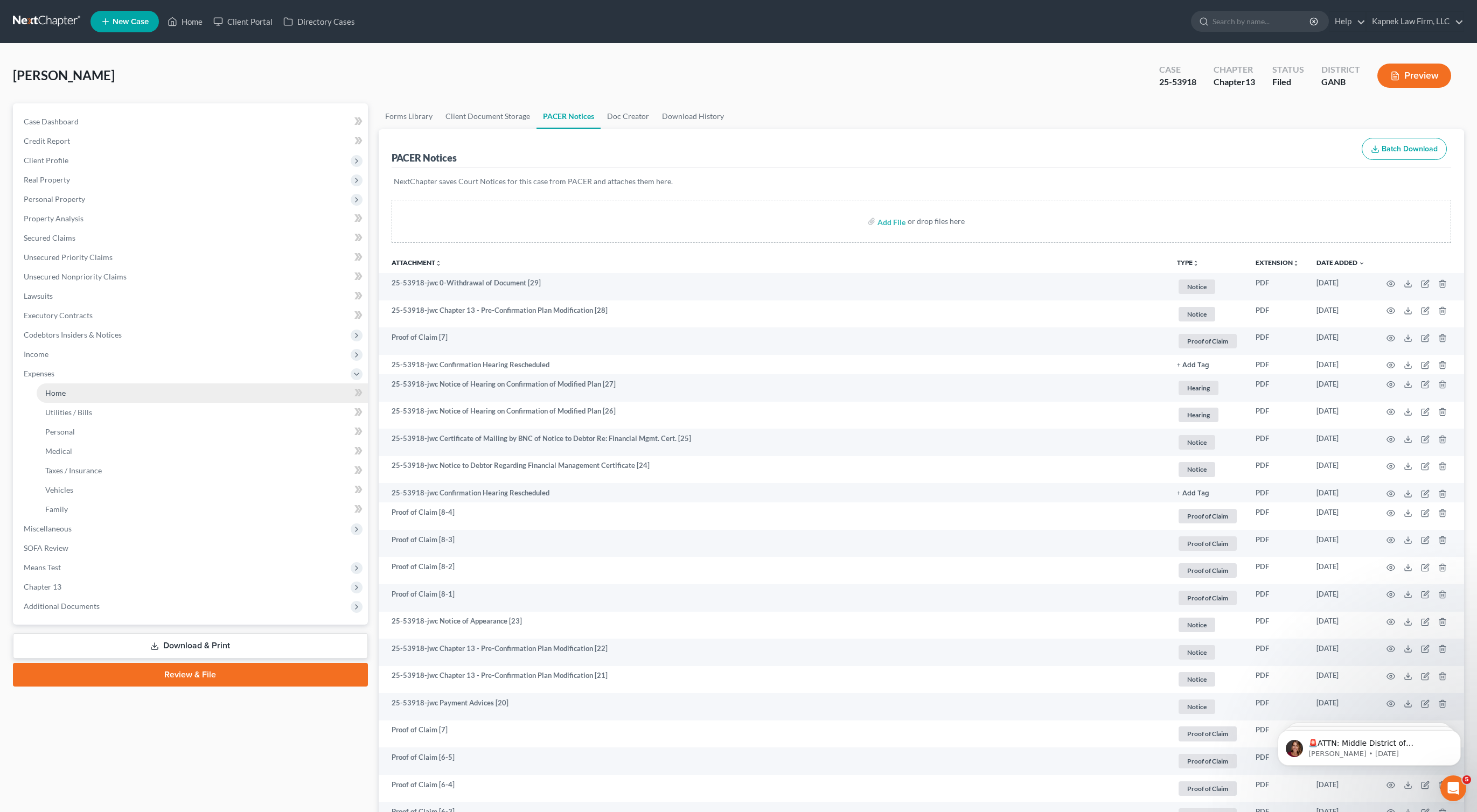
click at [89, 397] on link "Home" at bounding box center [202, 393] width 331 height 19
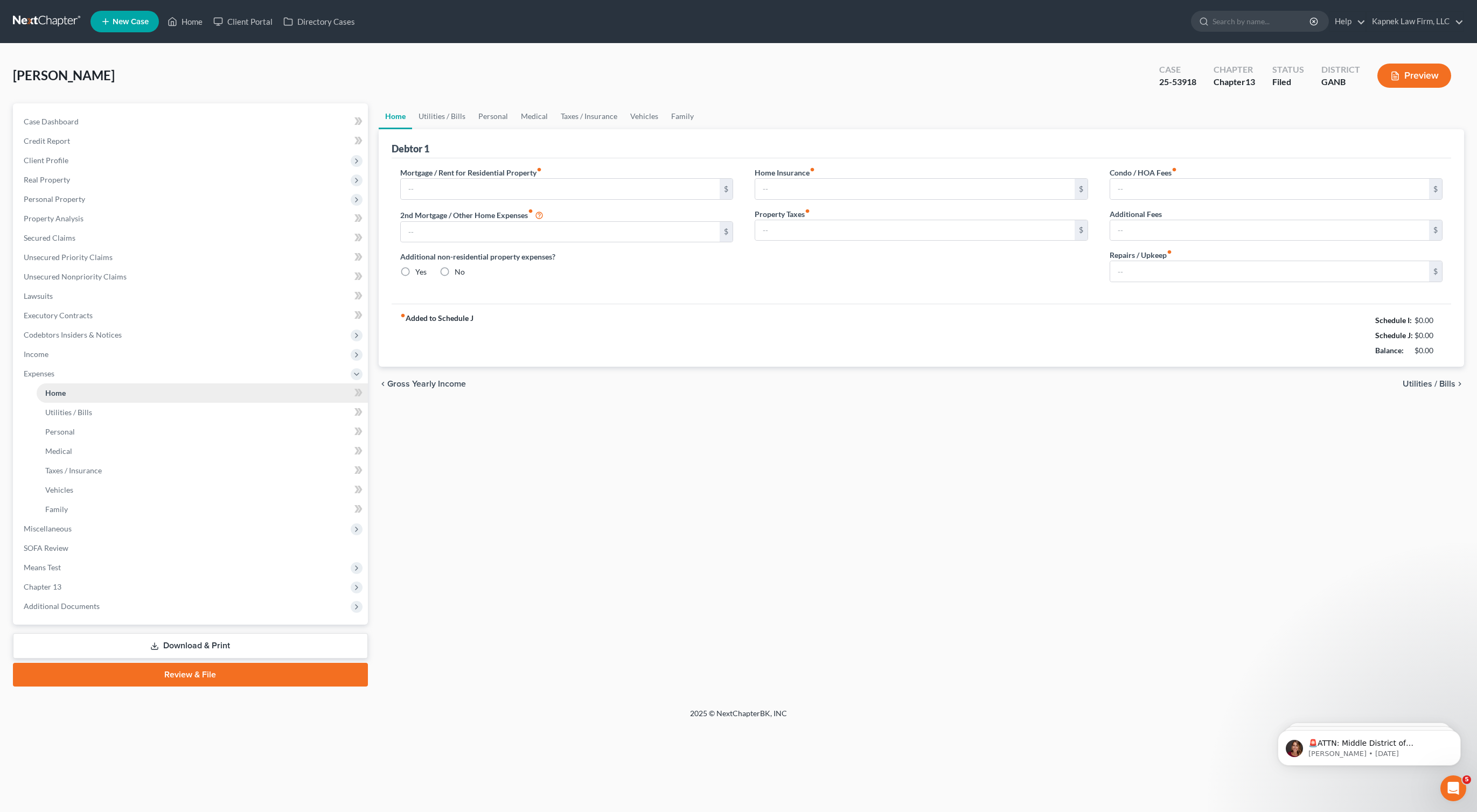
type input "800.00"
type input "0.00"
radio input "true"
type input "0.00"
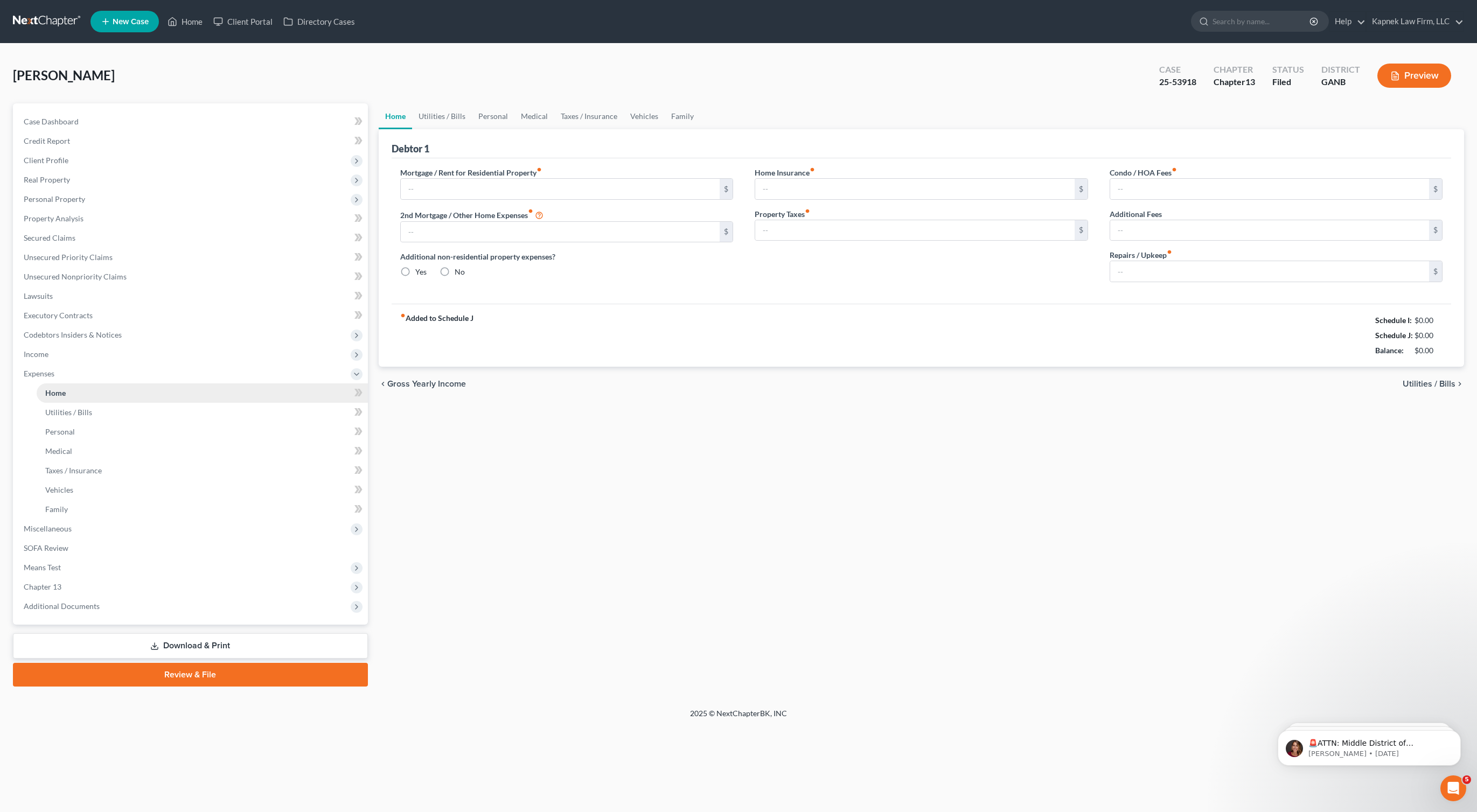
type input "0.00"
click at [416, 190] on input "800.00" at bounding box center [560, 189] width 319 height 21
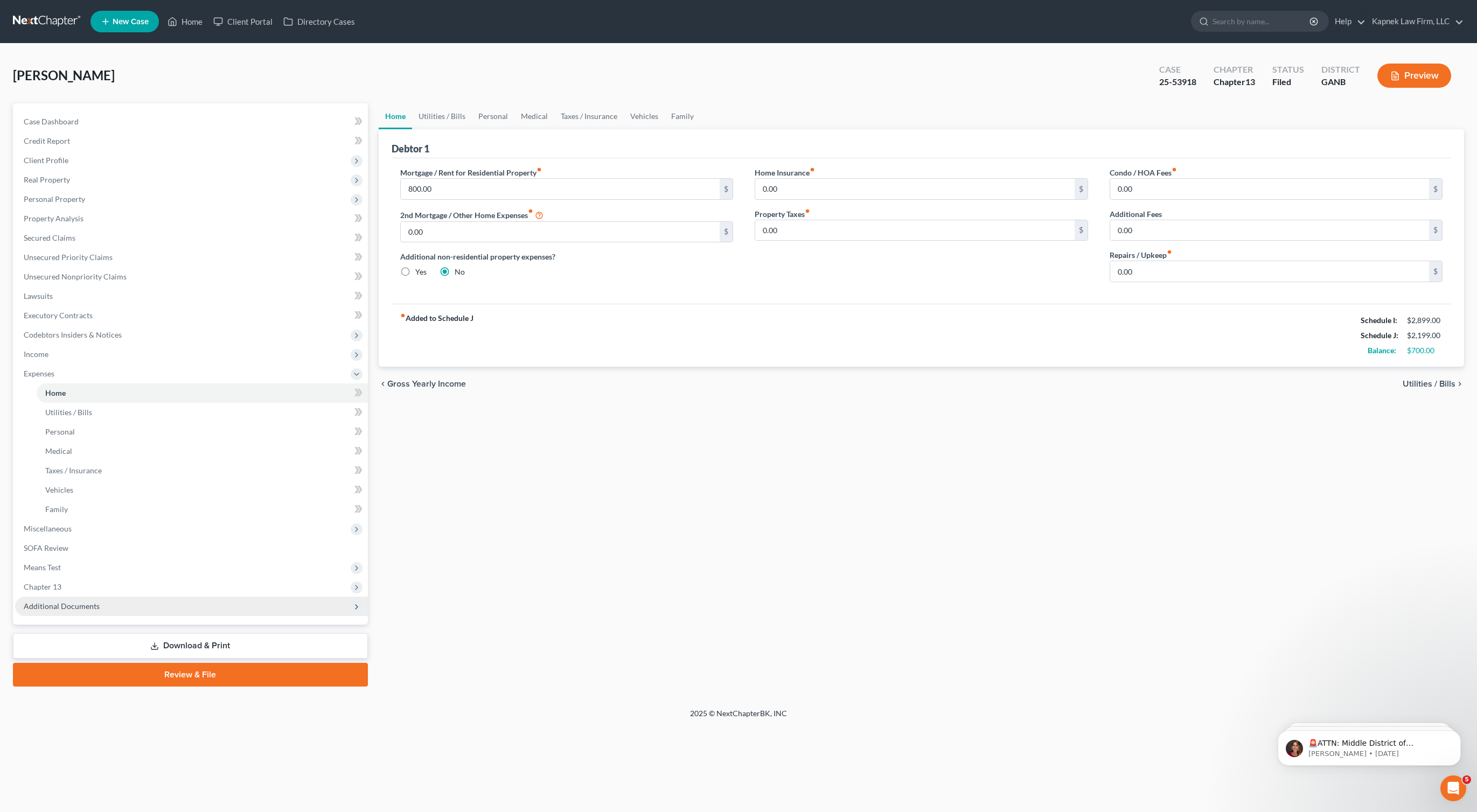
click at [112, 613] on span "Additional Documents" at bounding box center [191, 606] width 353 height 19
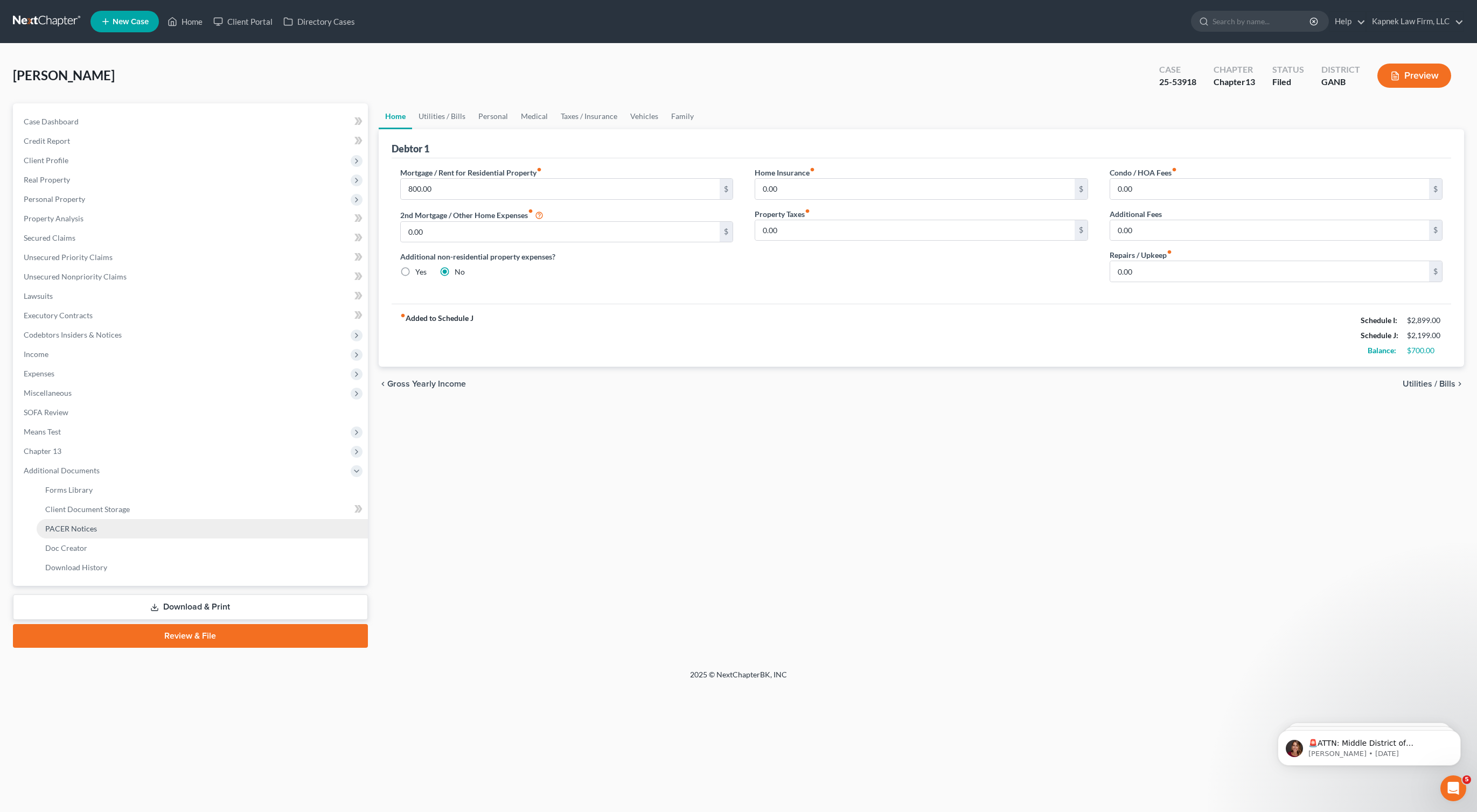
click at [115, 529] on link "PACER Notices" at bounding box center [202, 529] width 331 height 19
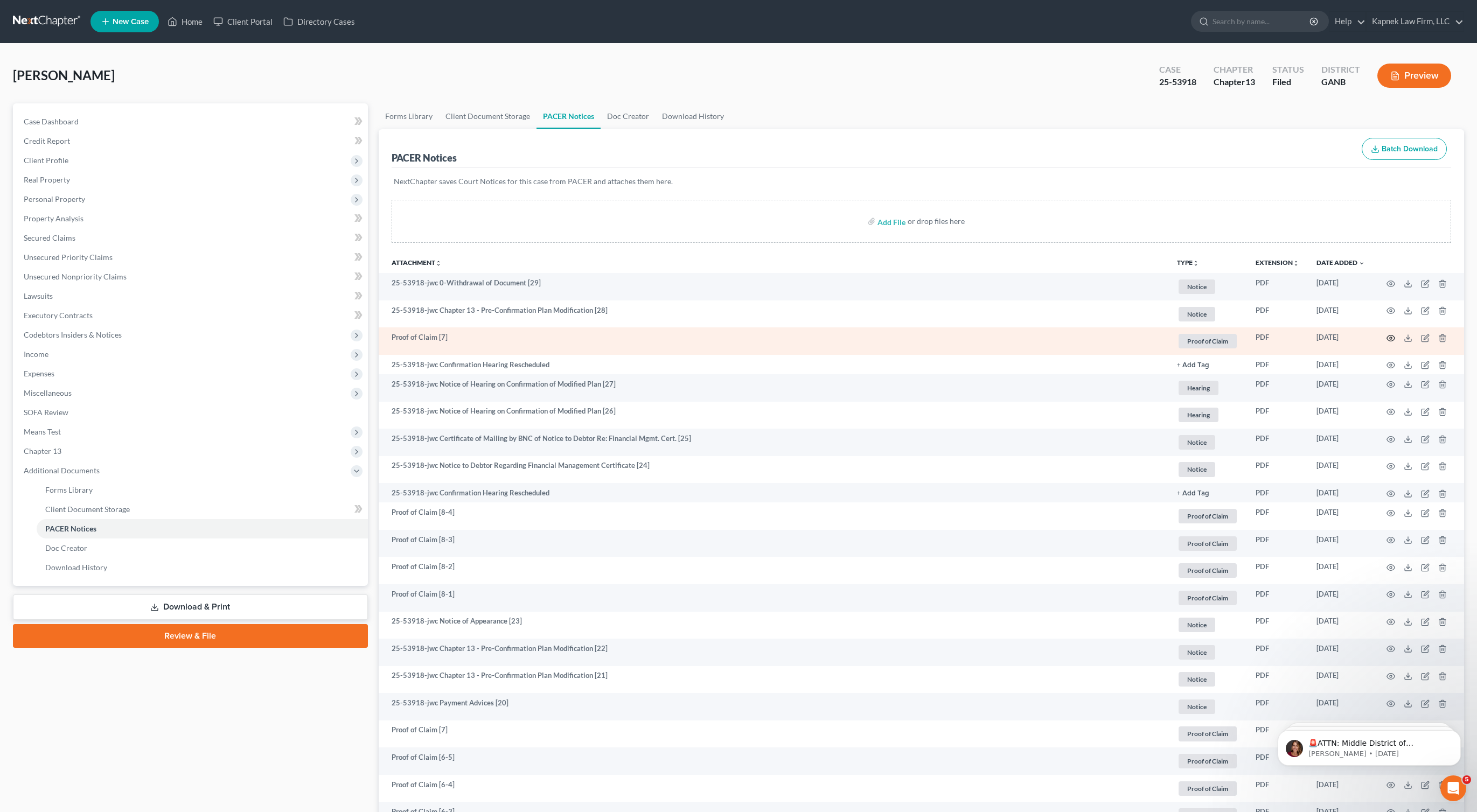
click at [1388, 336] on icon "button" at bounding box center [1390, 338] width 9 height 9
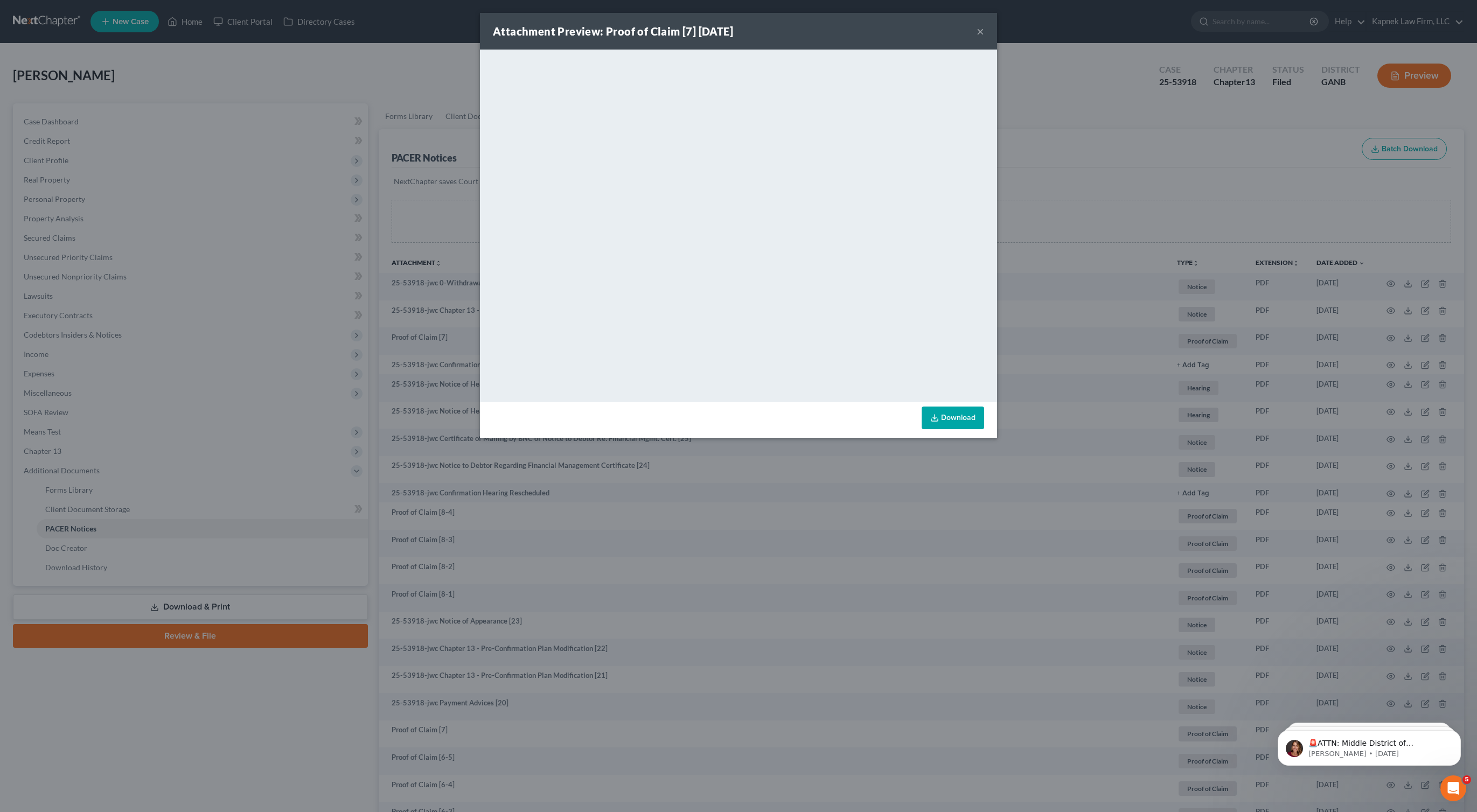
click at [1102, 105] on div "Attachment Preview: Proof of Claim [7] [DATE] × <object ng-attr-data='[URL][DOM…" at bounding box center [739, 406] width 1477 height 812
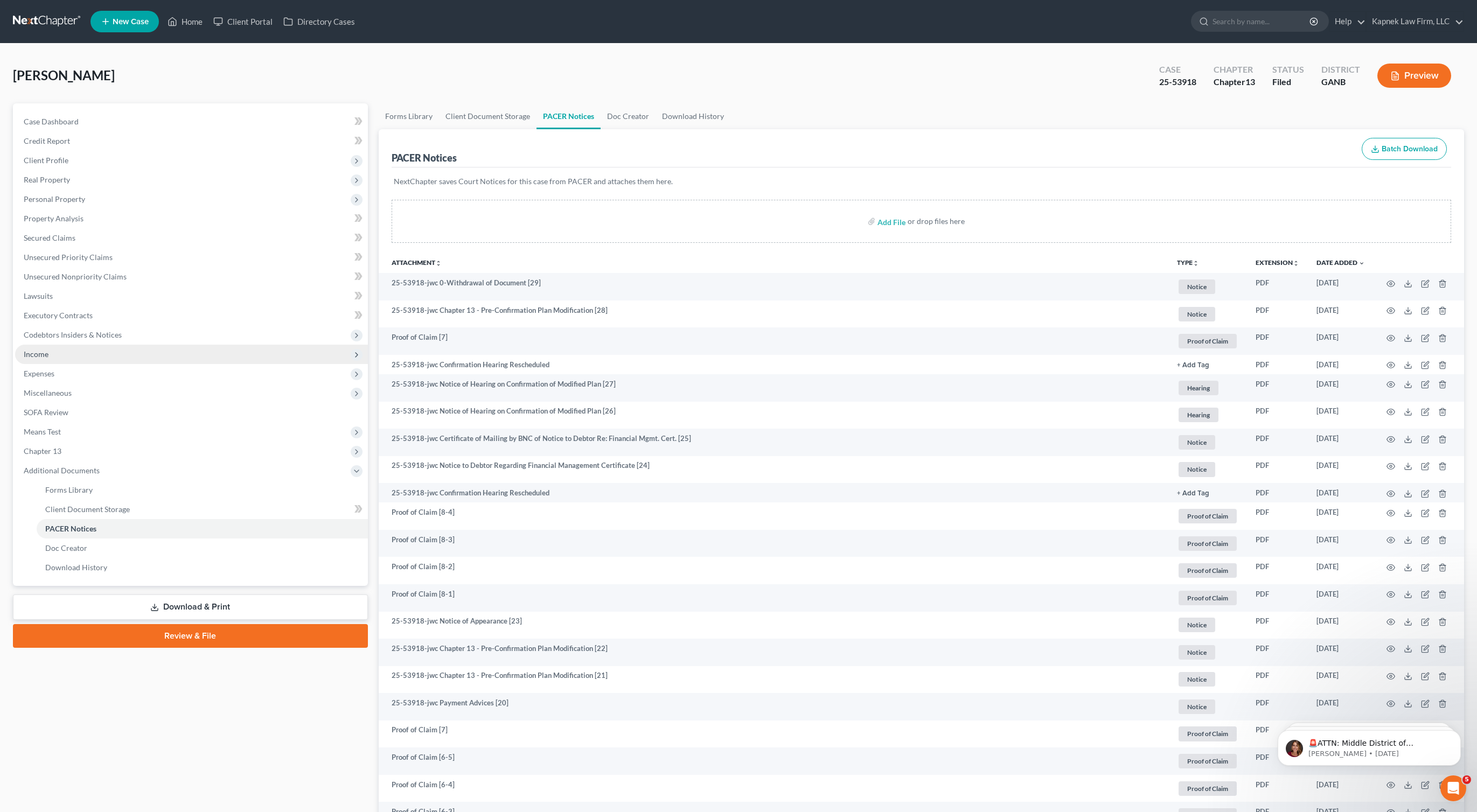
click at [150, 360] on span "Income" at bounding box center [191, 354] width 353 height 19
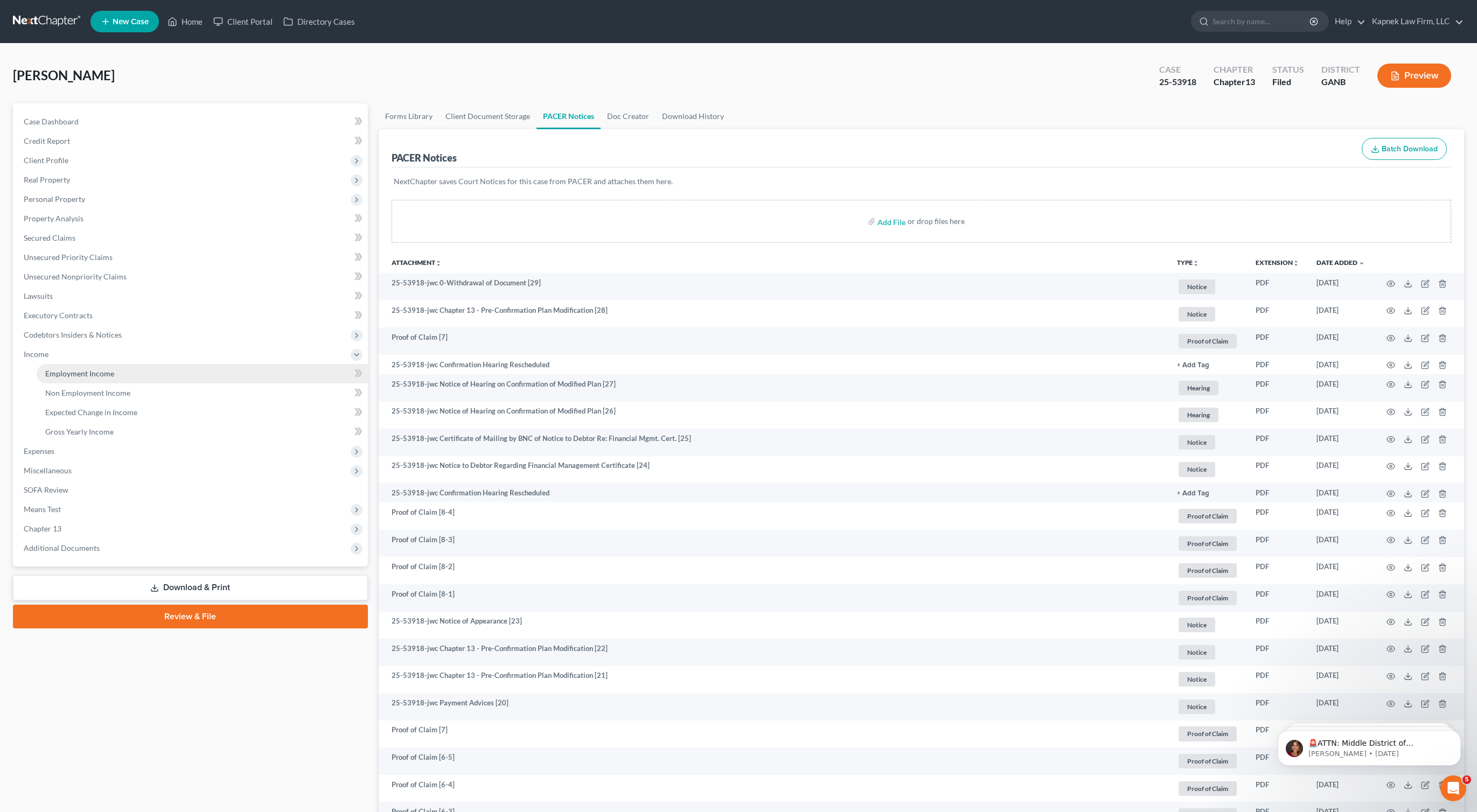
click at [151, 378] on link "Employment Income" at bounding box center [202, 374] width 331 height 19
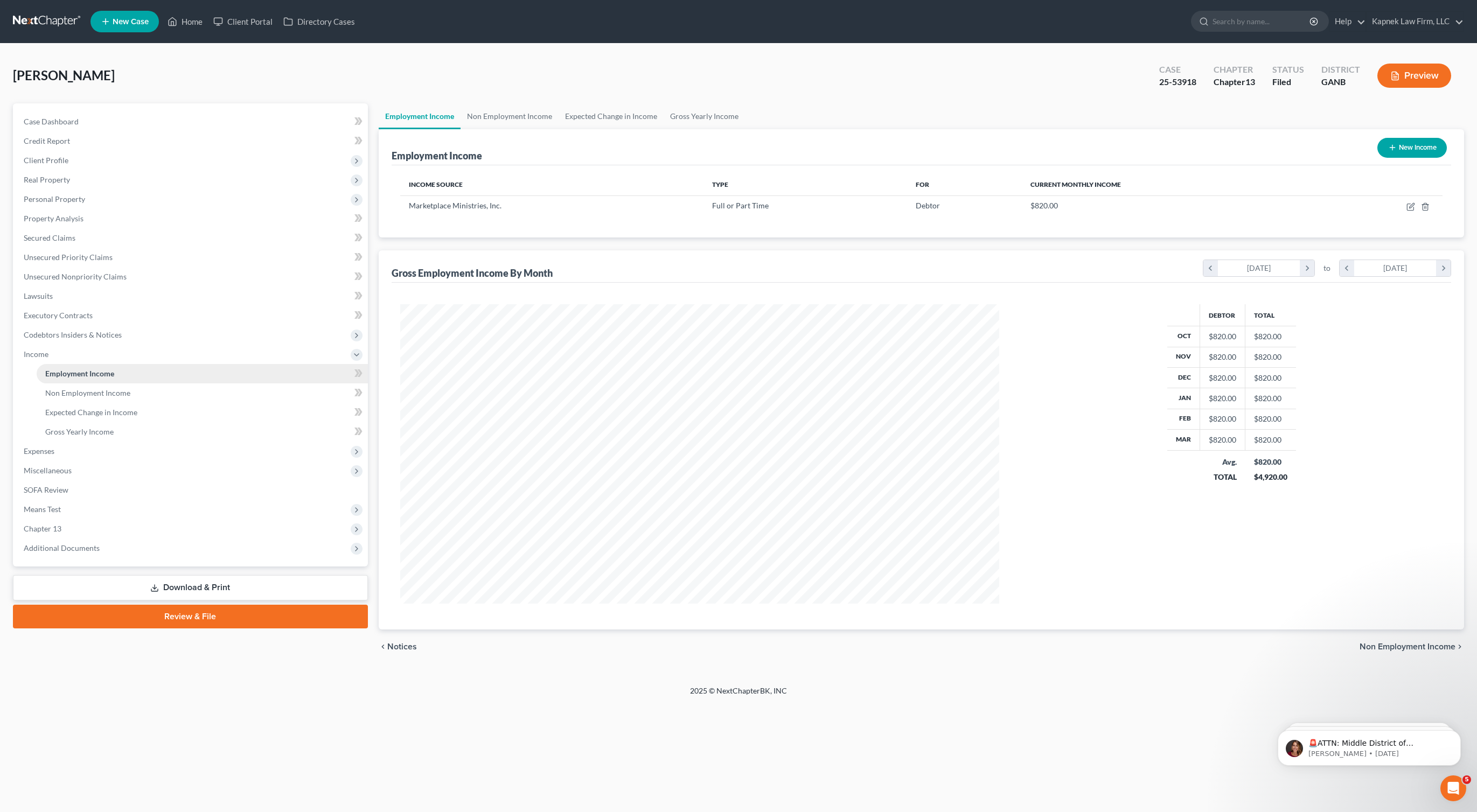
scroll to position [299, 621]
click at [142, 449] on span "Expenses" at bounding box center [191, 451] width 353 height 19
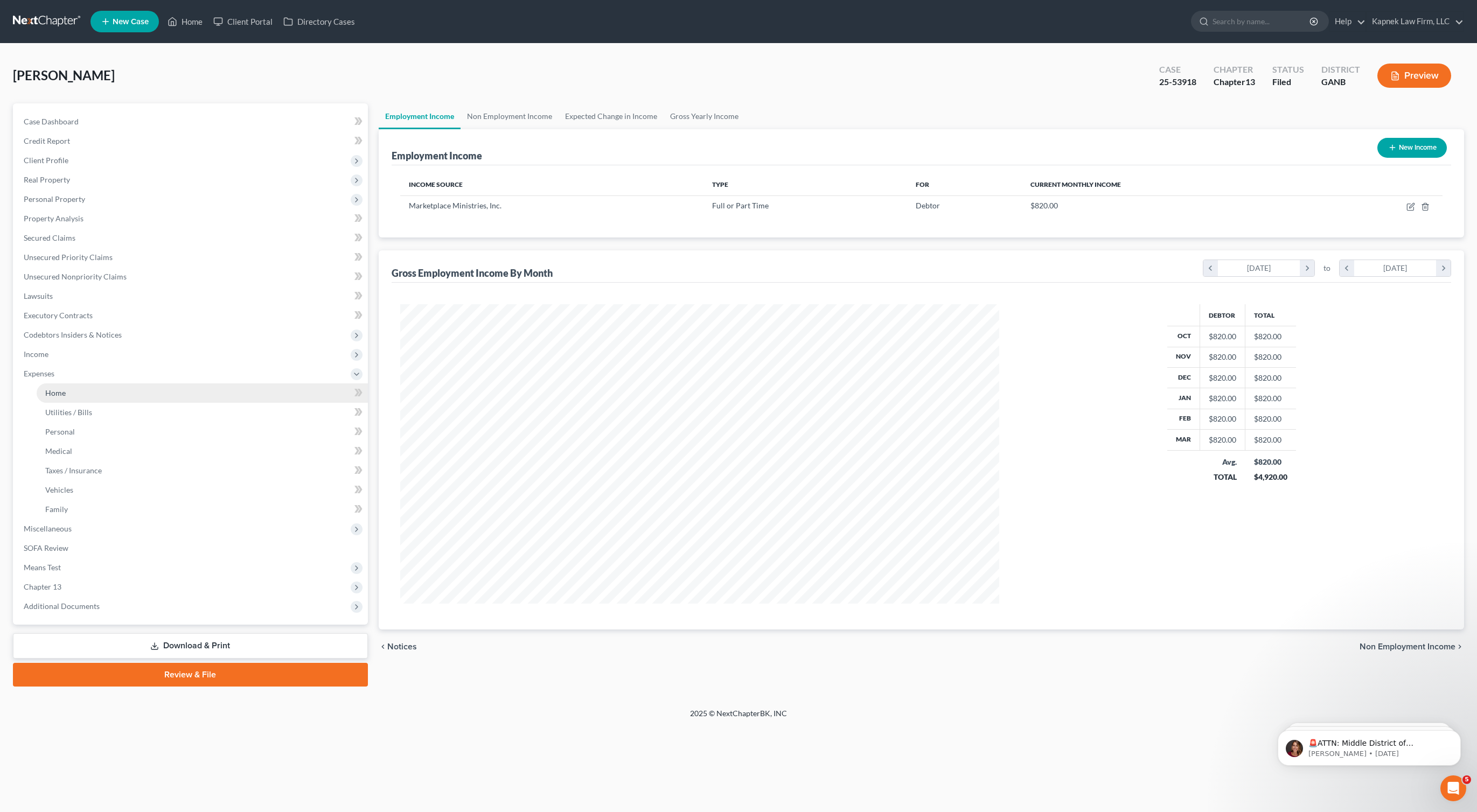
click at [140, 394] on link "Home" at bounding box center [202, 393] width 331 height 19
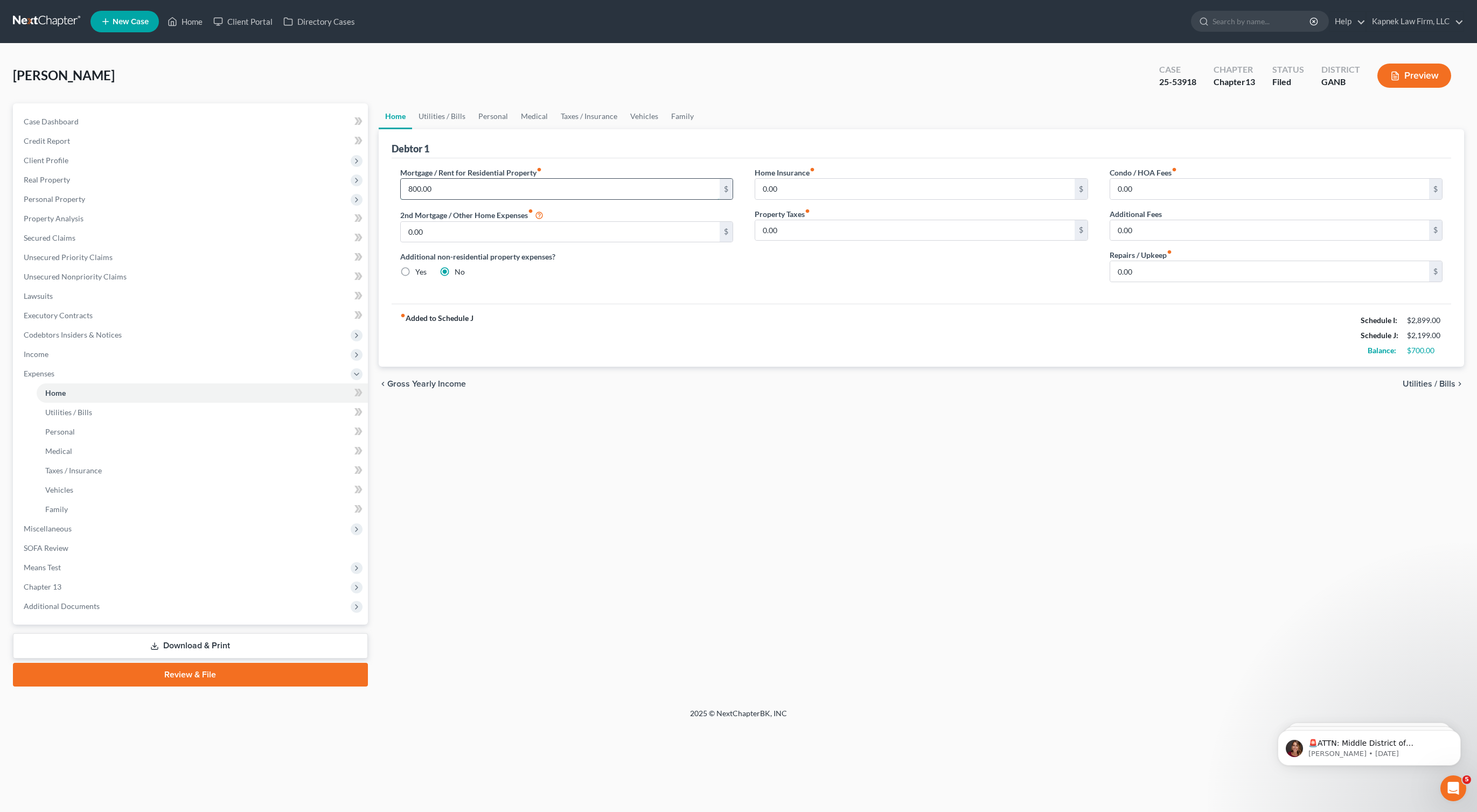
click at [415, 196] on input "800.00" at bounding box center [560, 189] width 319 height 21
type input "726.00"
click at [569, 389] on div "chevron_left Gross Yearly Income Utilities / Bills chevron_right" at bounding box center [921, 384] width 1086 height 34
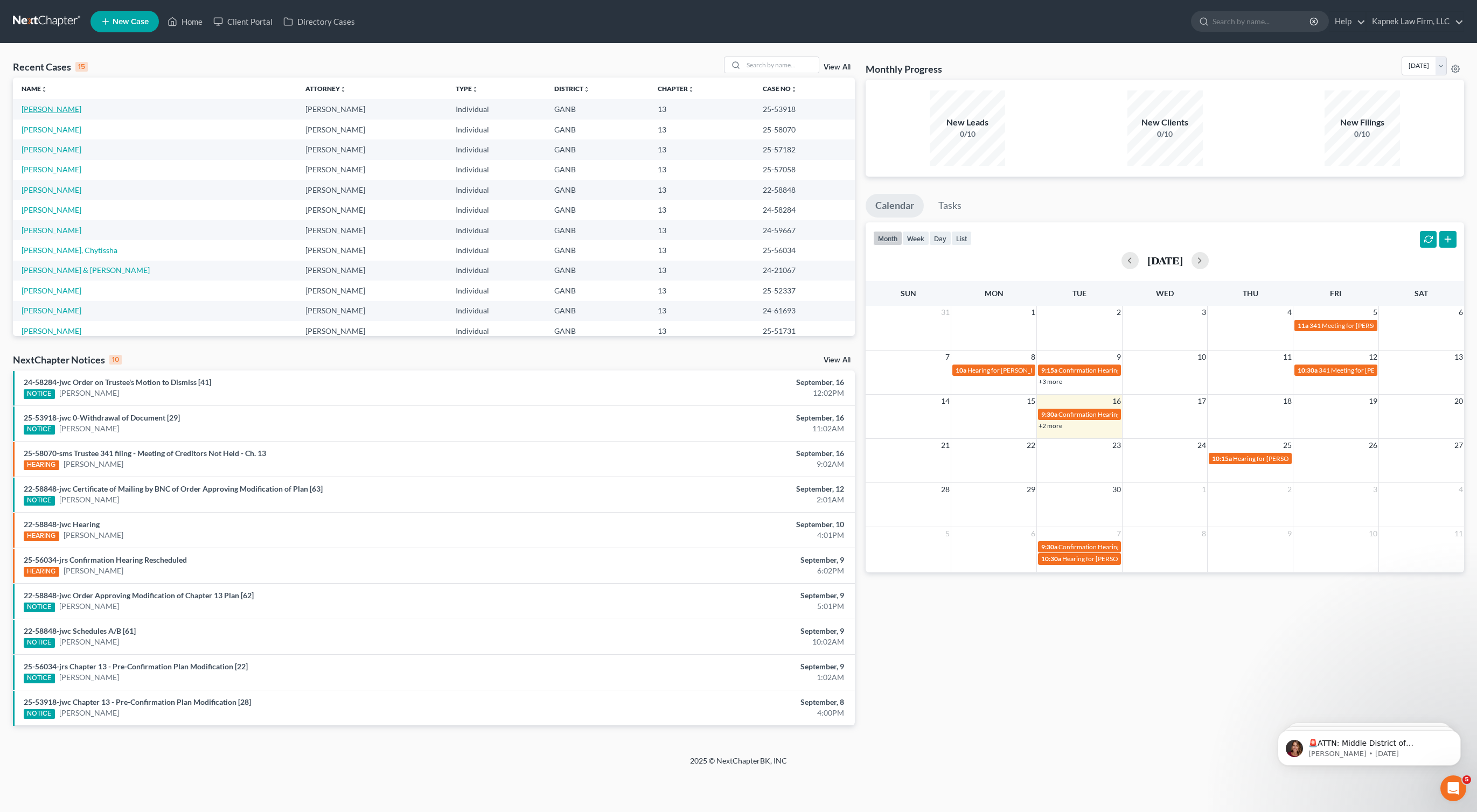
click at [71, 110] on link "[PERSON_NAME]" at bounding box center [52, 109] width 60 height 9
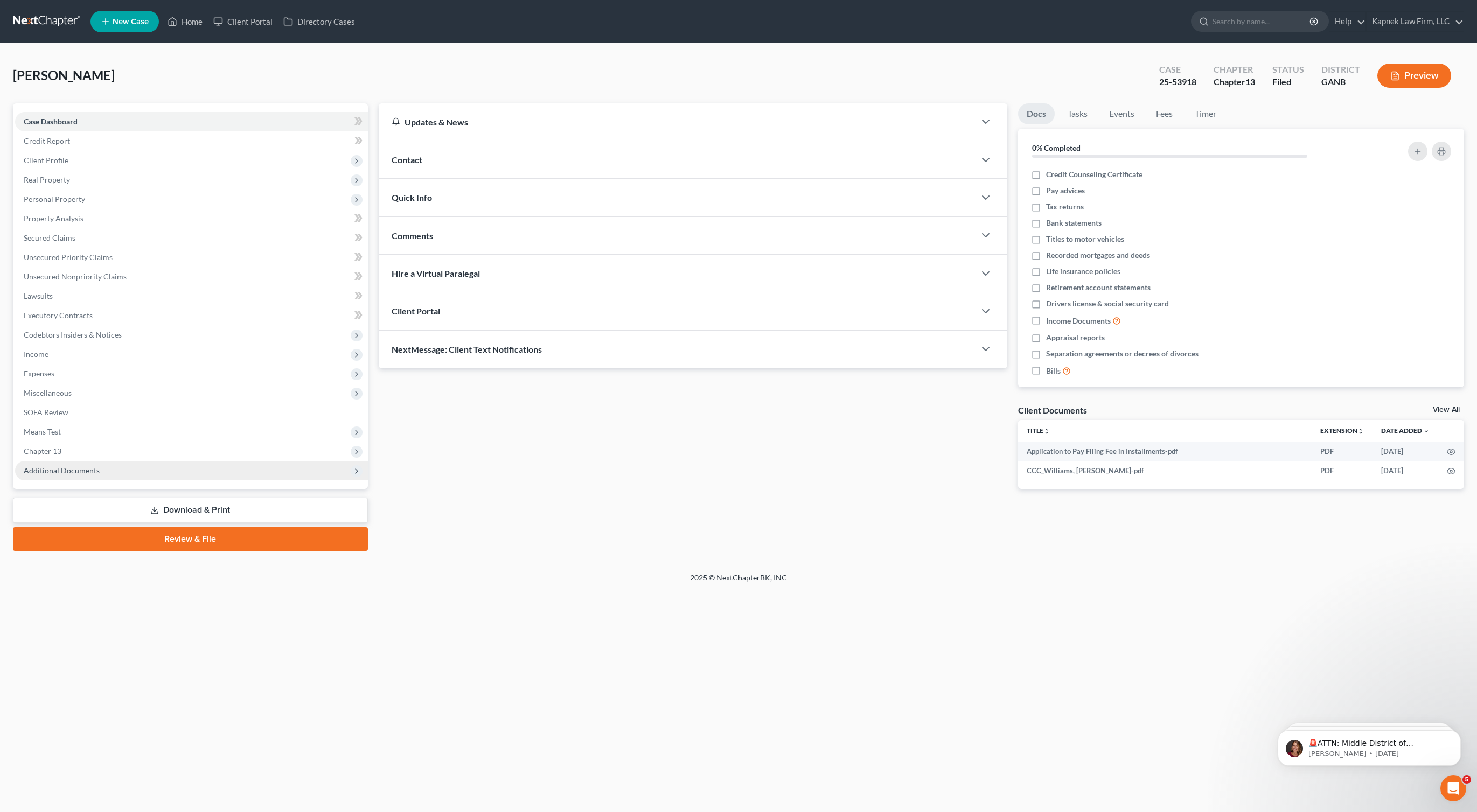
click at [154, 473] on span "Additional Documents" at bounding box center [191, 470] width 353 height 19
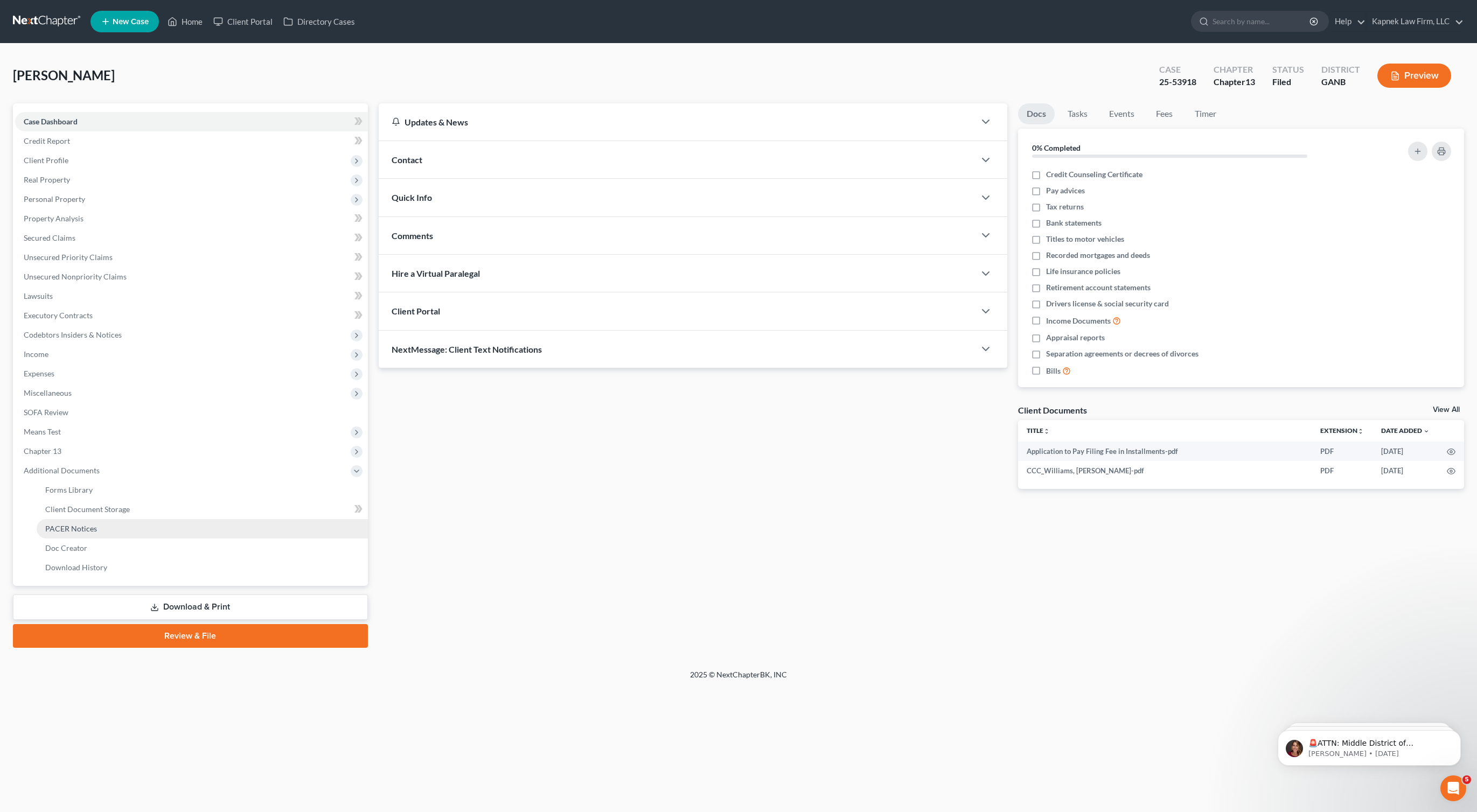
click at [161, 528] on link "PACER Notices" at bounding box center [202, 529] width 331 height 19
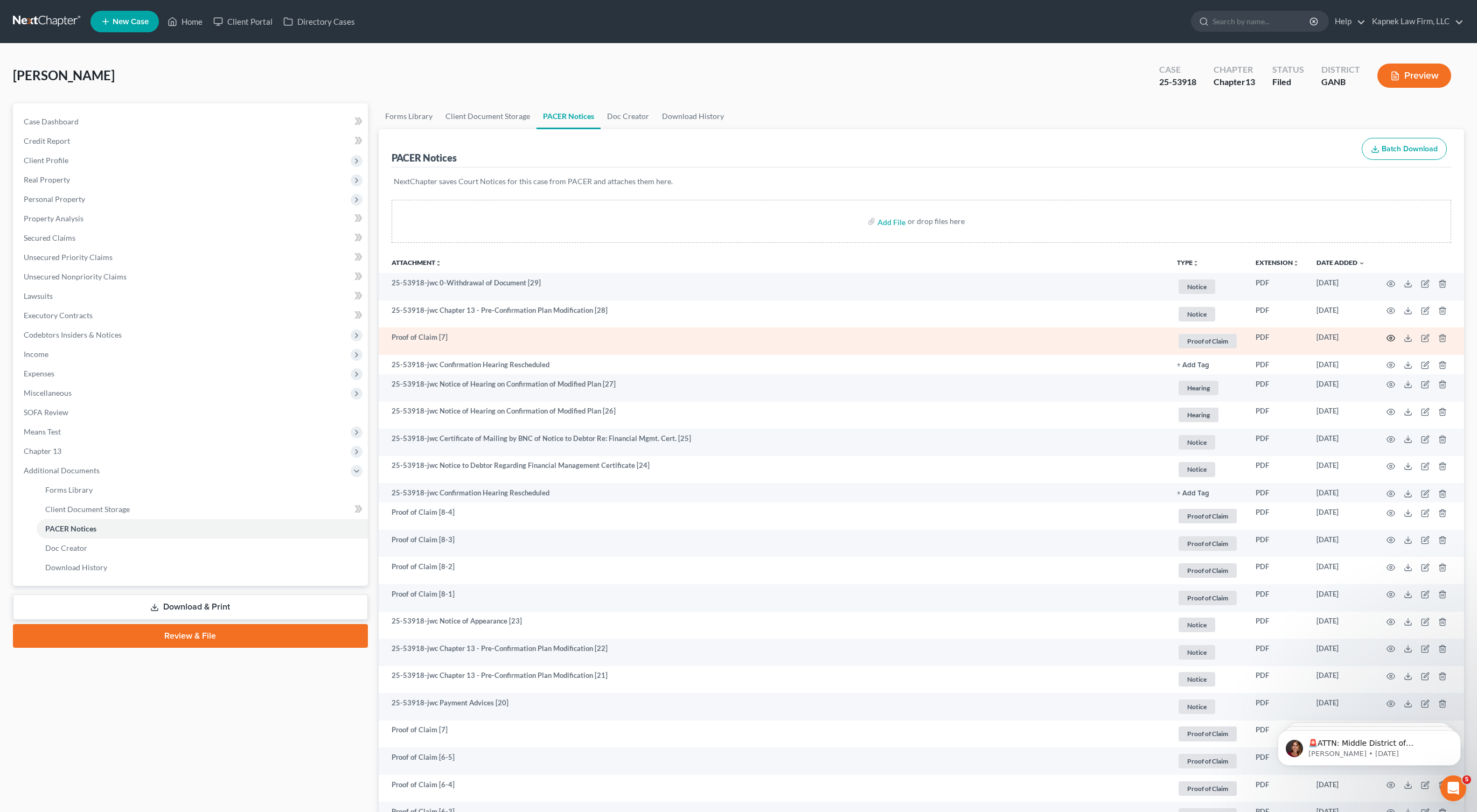
click at [1389, 338] on icon "button" at bounding box center [1390, 338] width 9 height 9
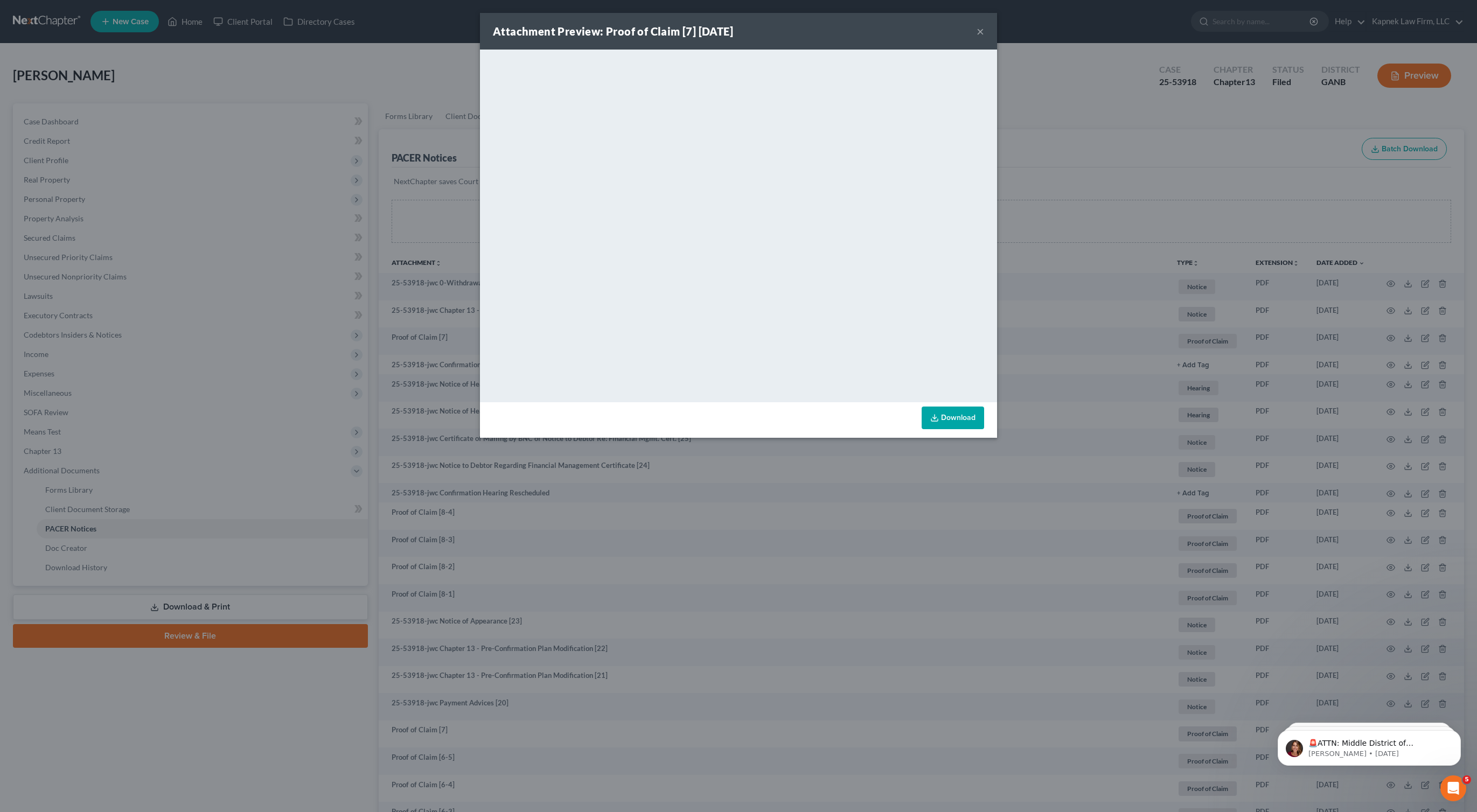
click at [1152, 126] on div "Attachment Preview: Proof of Claim [7] 09/02/2025 × <object ng-attr-data='https…" at bounding box center [739, 406] width 1477 height 812
